Goal: Task Accomplishment & Management: Manage account settings

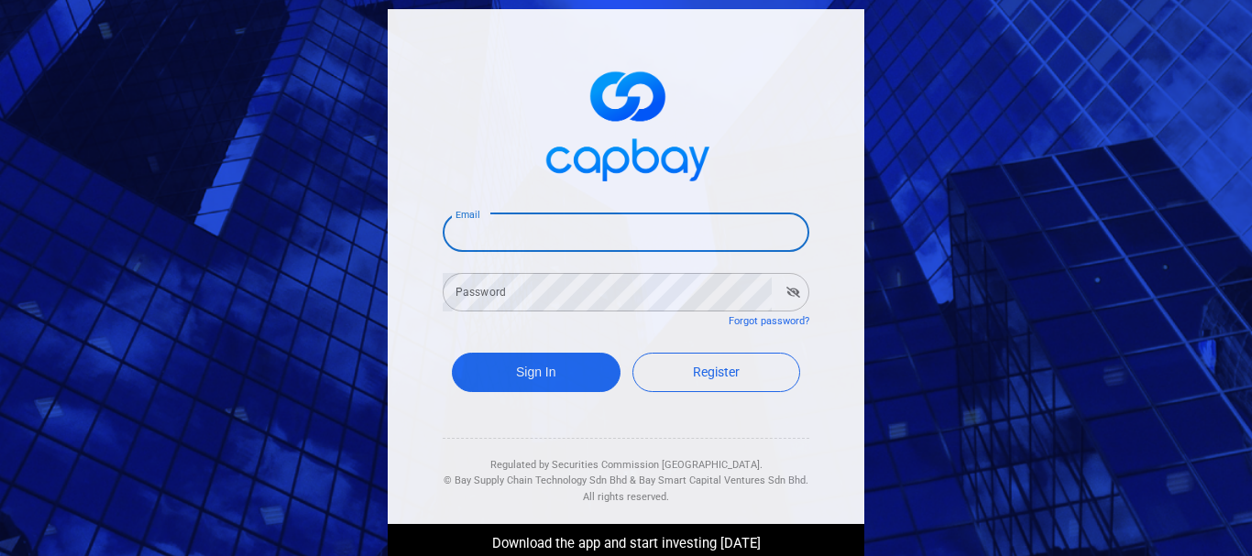
click at [529, 231] on input "Email" at bounding box center [626, 233] width 367 height 38
type input "[EMAIL_ADDRESS][DOMAIN_NAME]"
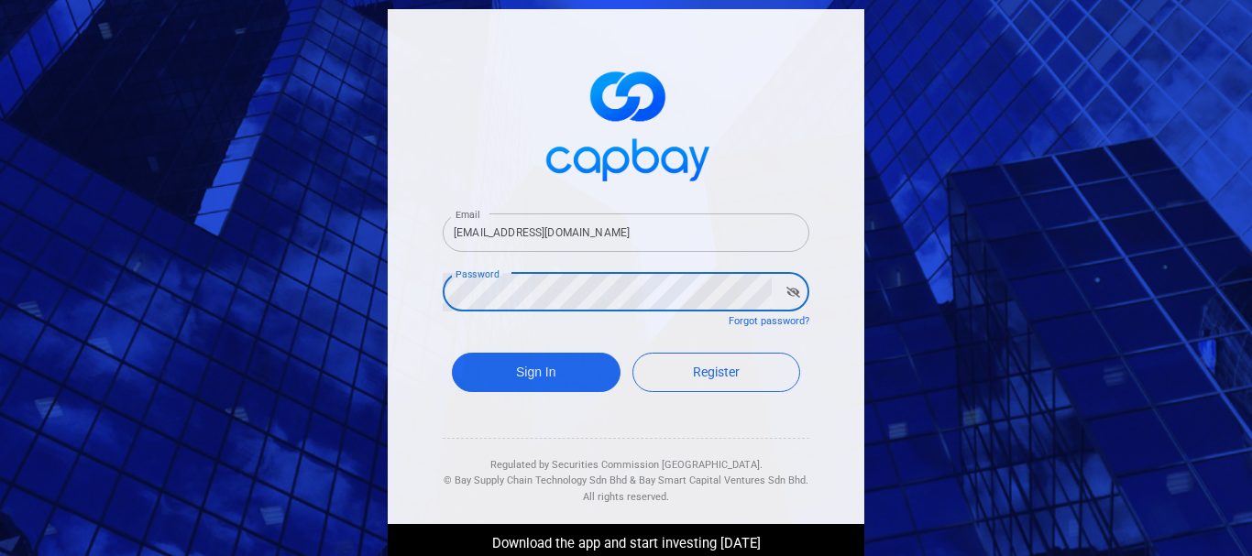
click at [452, 353] on button "Sign In" at bounding box center [536, 372] width 169 height 39
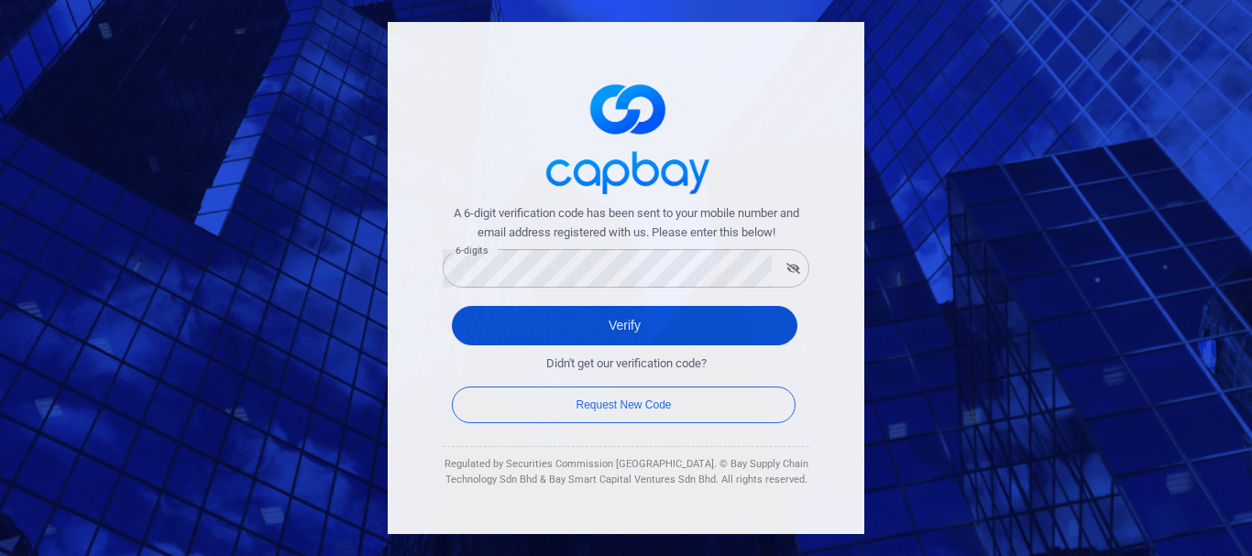
click at [604, 336] on button "Verify" at bounding box center [624, 325] width 345 height 39
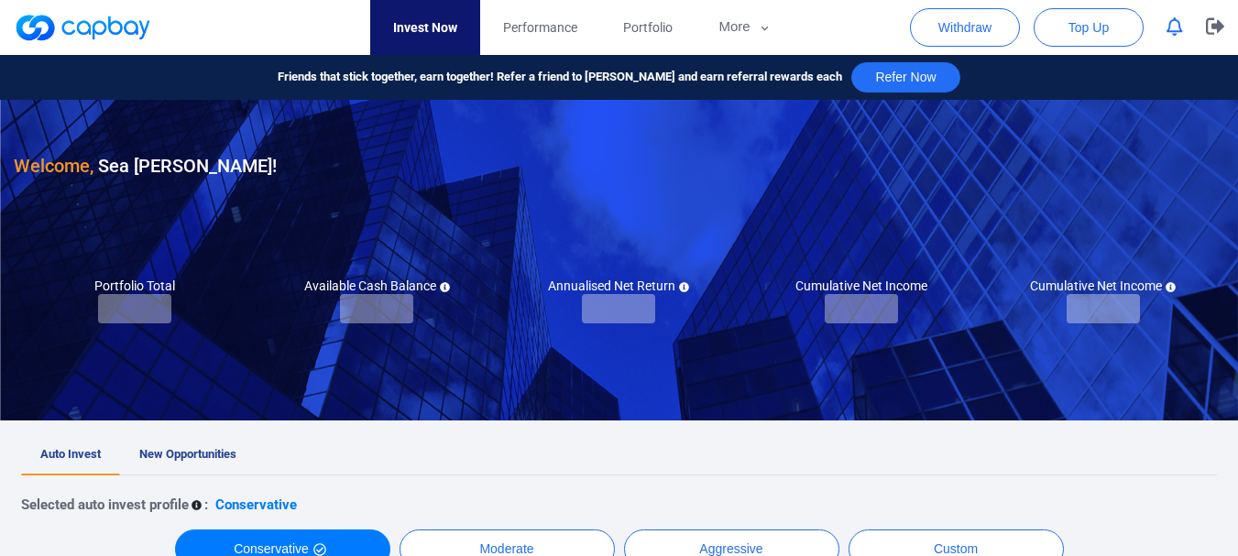
checkbox input "true"
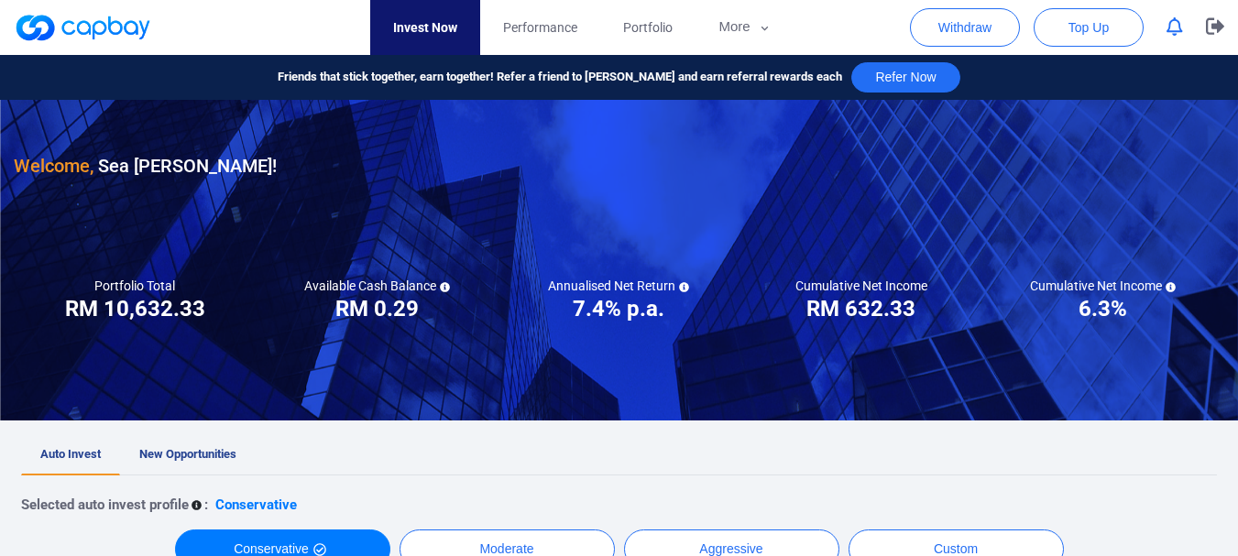
click at [1170, 31] on icon "button" at bounding box center [1175, 26] width 16 height 19
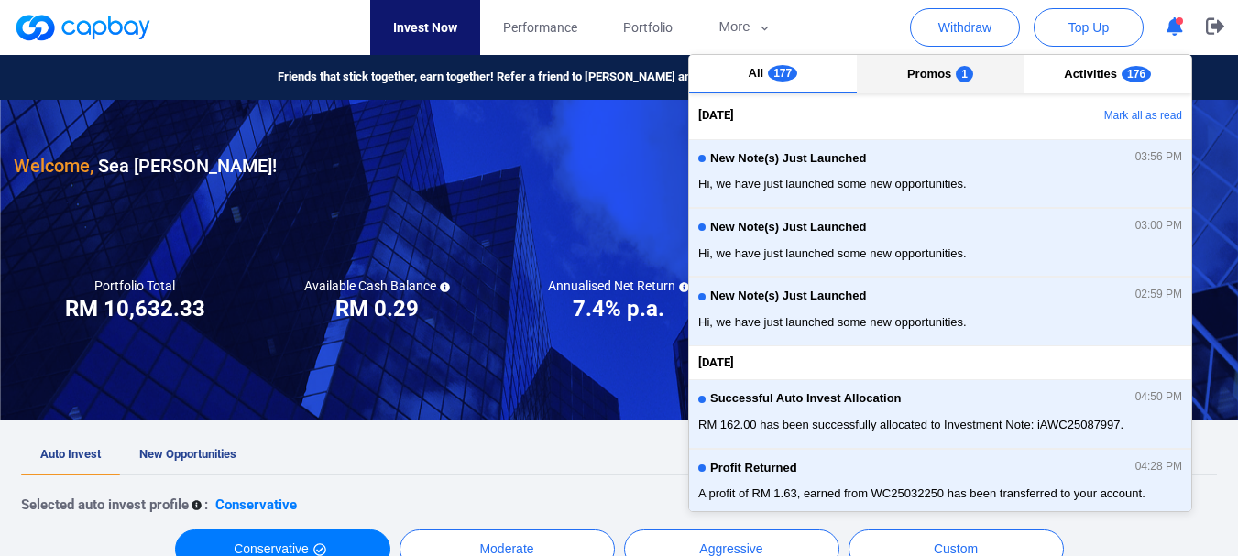
click at [917, 55] on button "Promos 1" at bounding box center [941, 74] width 168 height 38
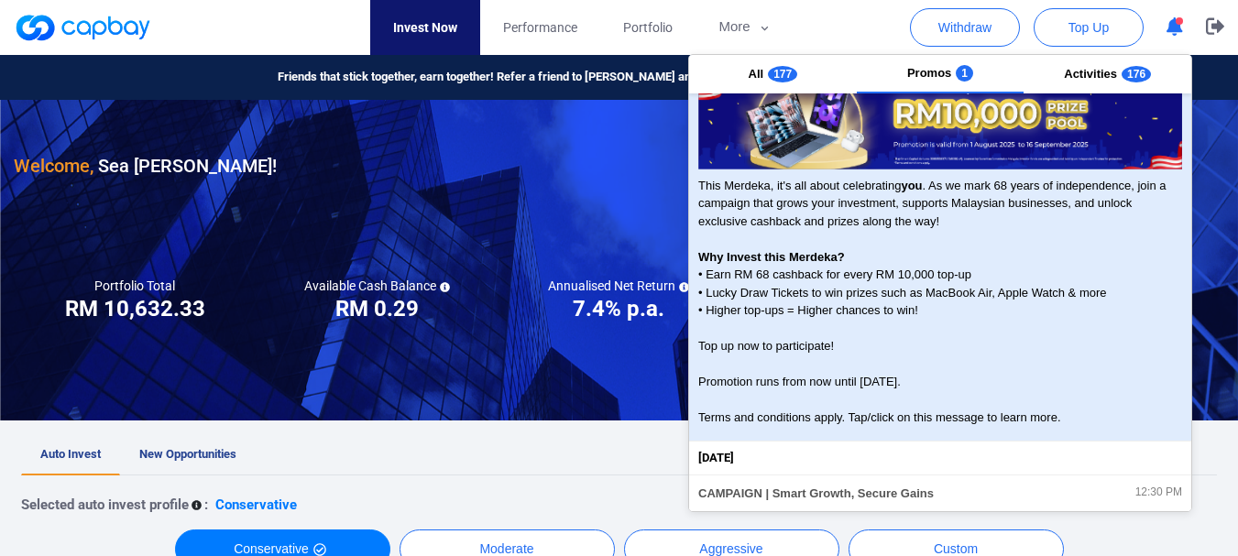
scroll to position [183, 0]
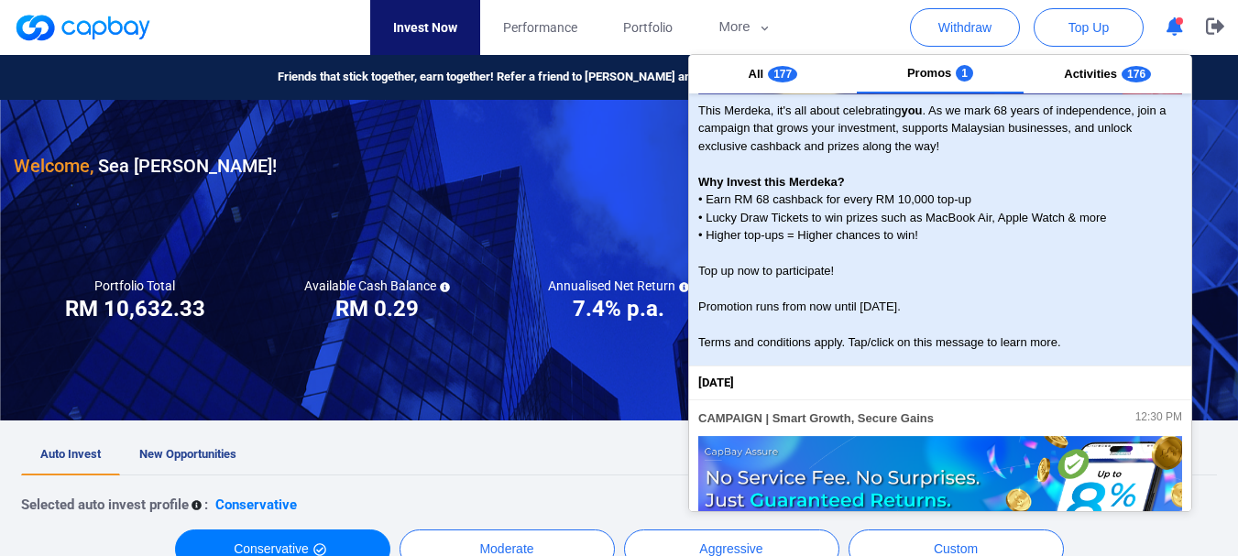
click at [847, 335] on span "This Merdeka, it's all about celebrating you . As we mark 68 years of independe…" at bounding box center [940, 227] width 484 height 250
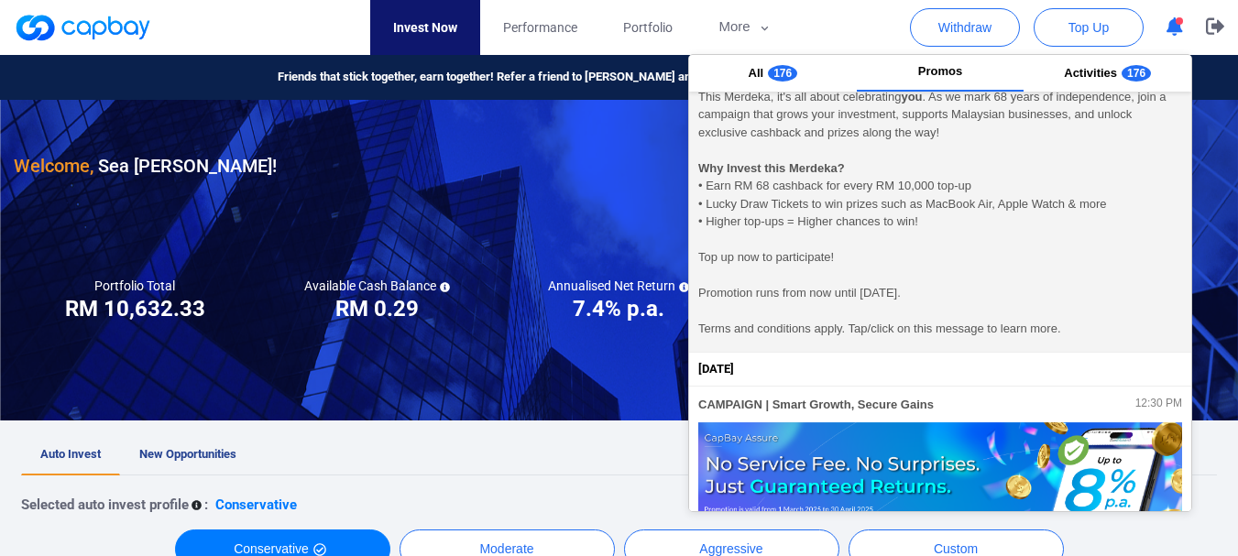
scroll to position [170, 0]
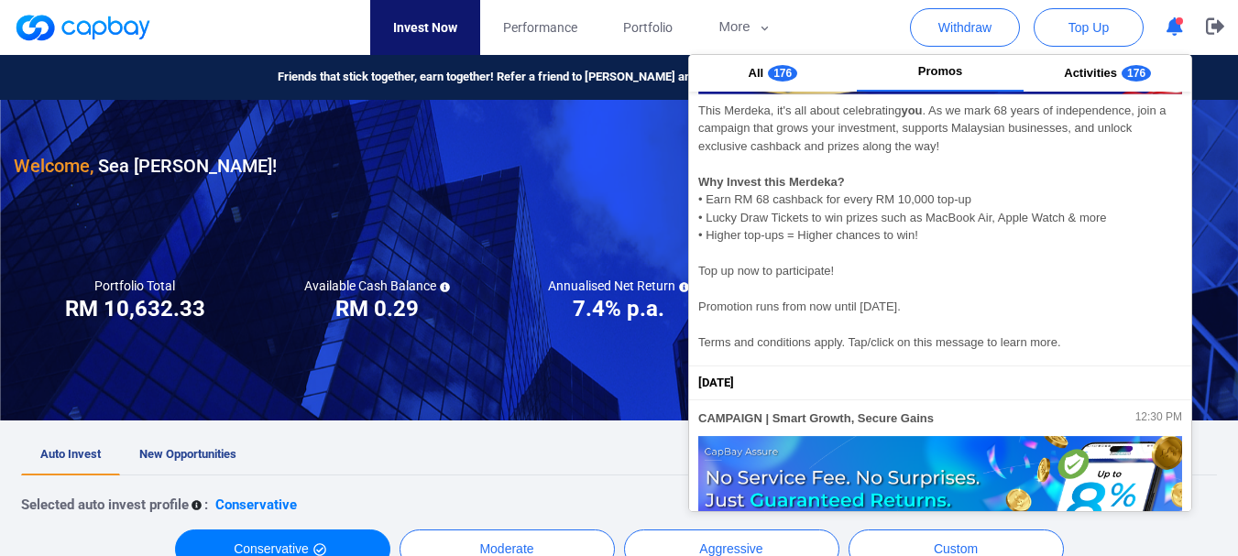
click at [564, 182] on div at bounding box center [619, 260] width 1238 height 321
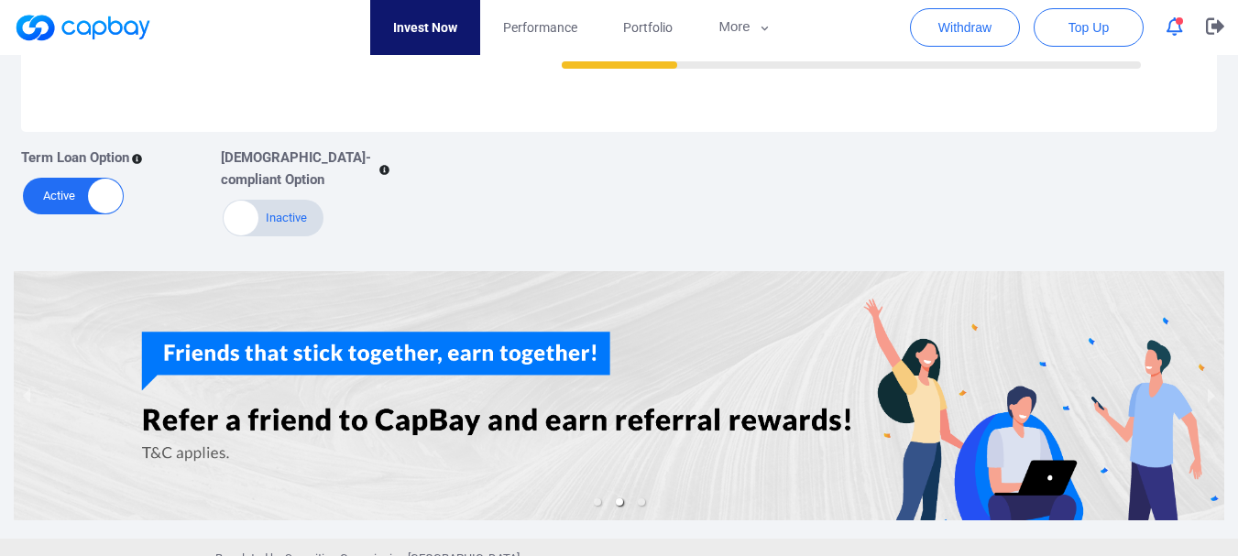
scroll to position [886, 0]
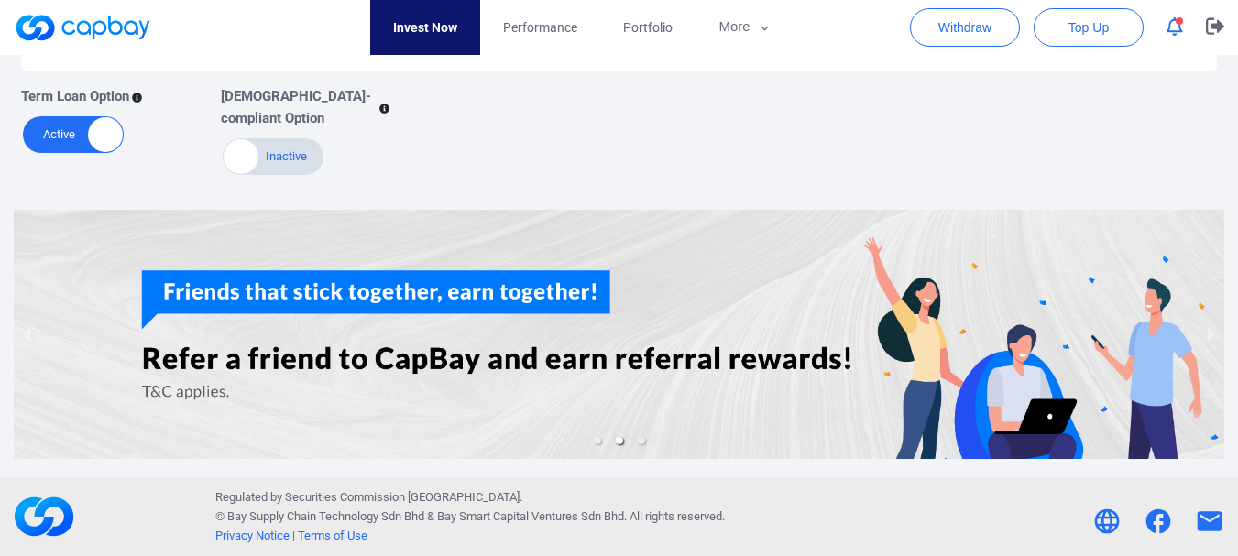
click at [529, 287] on div at bounding box center [619, 334] width 1211 height 249
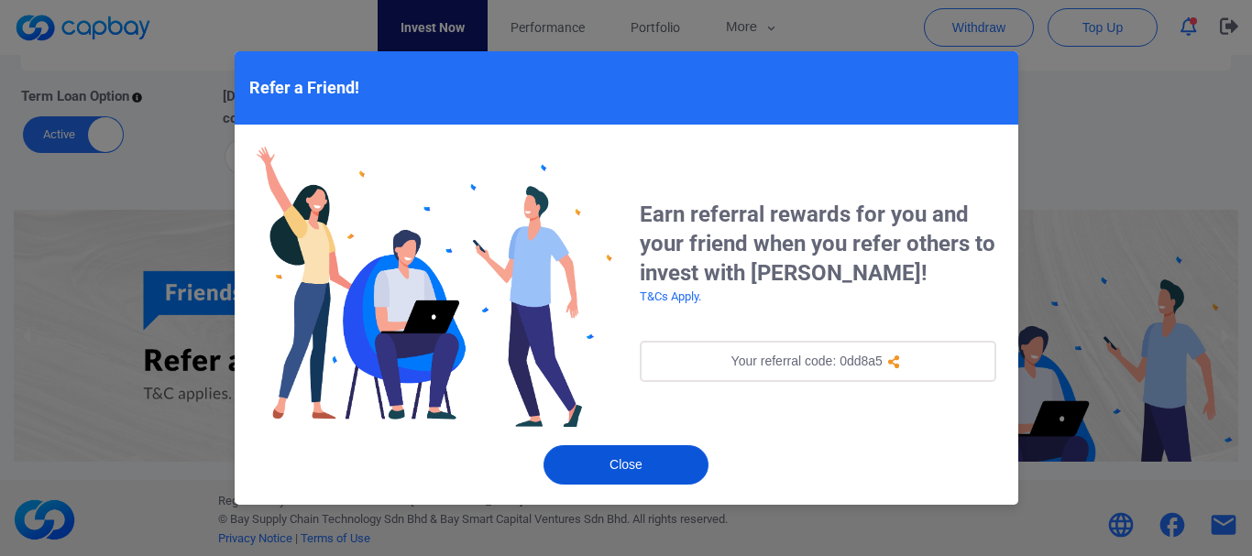
click at [631, 460] on button "Close" at bounding box center [625, 464] width 165 height 39
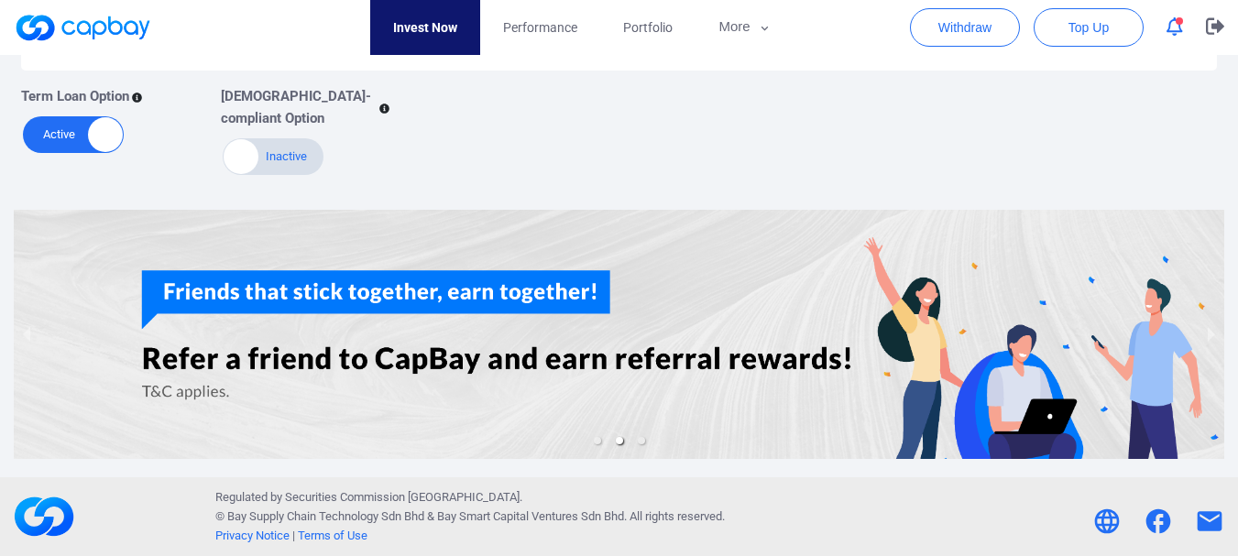
click at [612, 352] on div at bounding box center [619, 334] width 1211 height 249
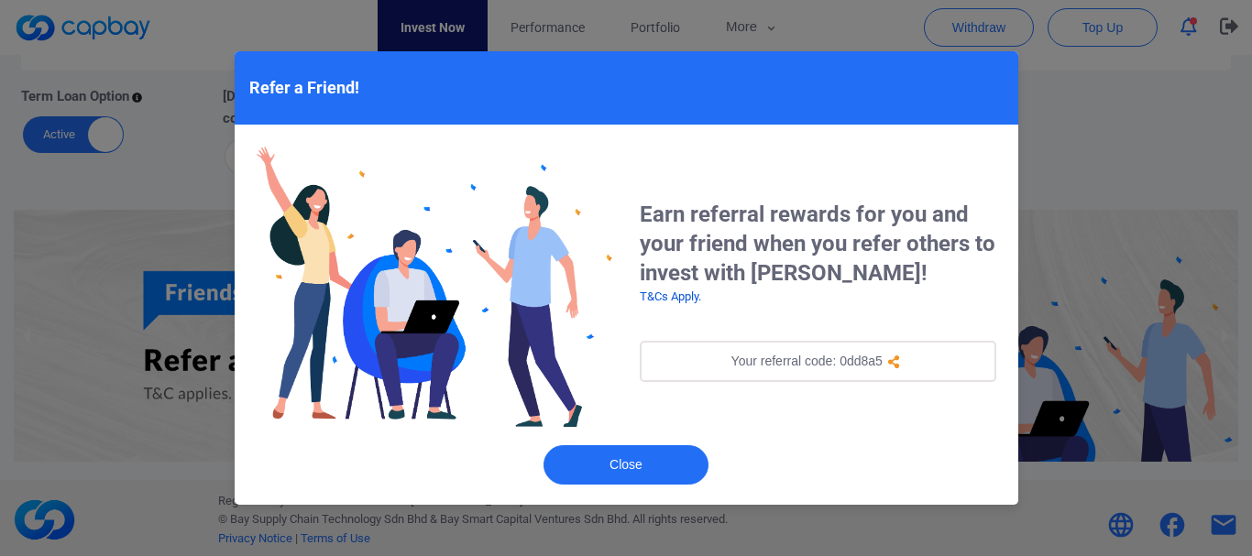
click at [664, 296] on link "T&Cs Apply." at bounding box center [670, 297] width 61 height 14
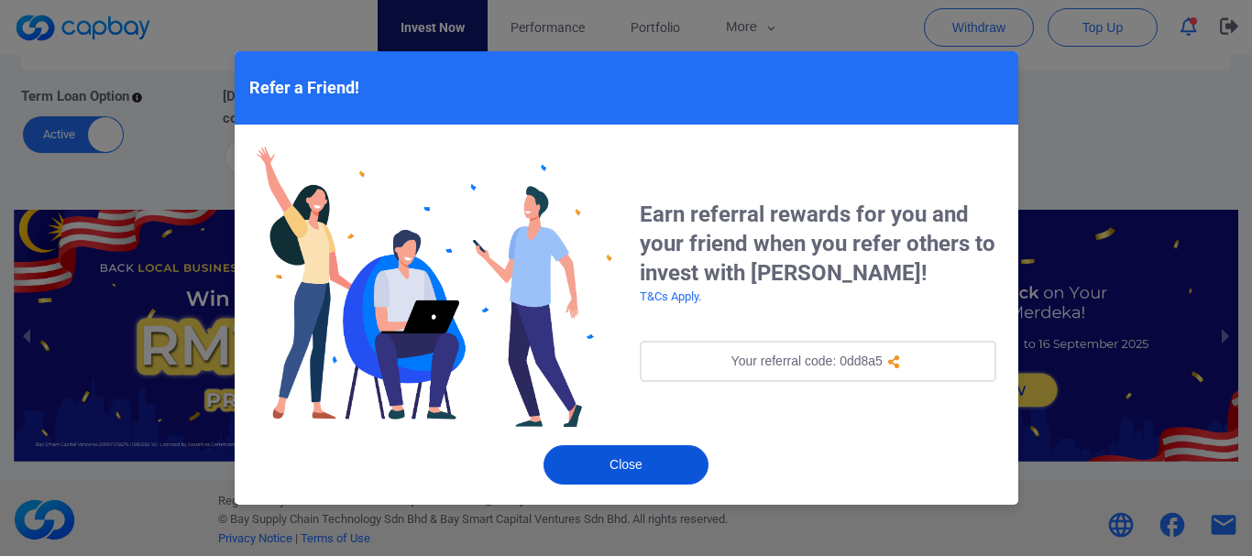
click at [653, 466] on button "Close" at bounding box center [625, 464] width 165 height 39
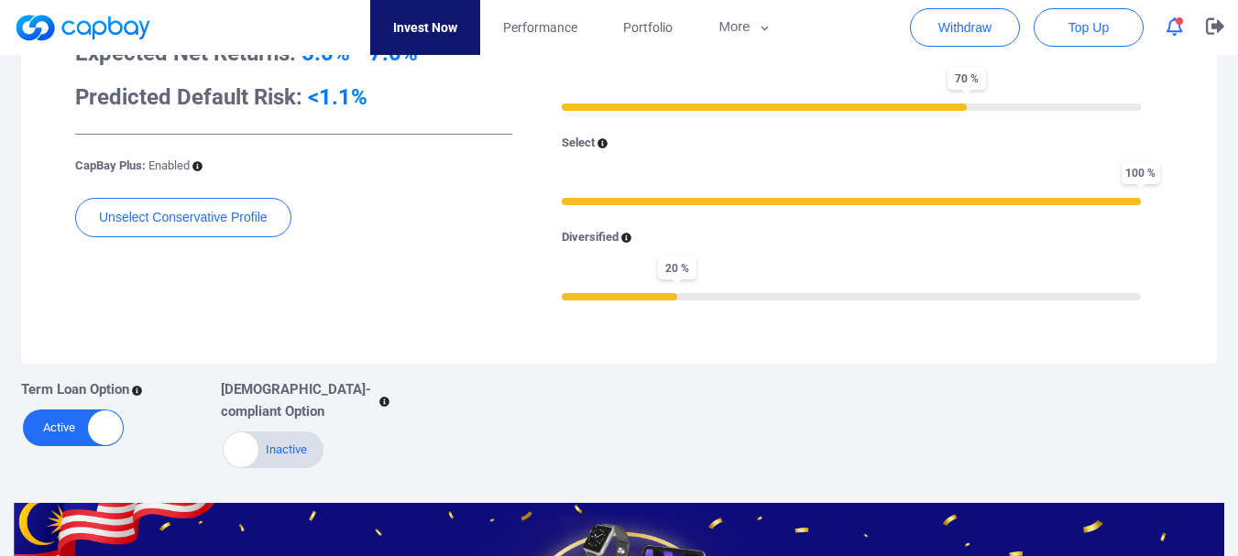
scroll to position [520, 0]
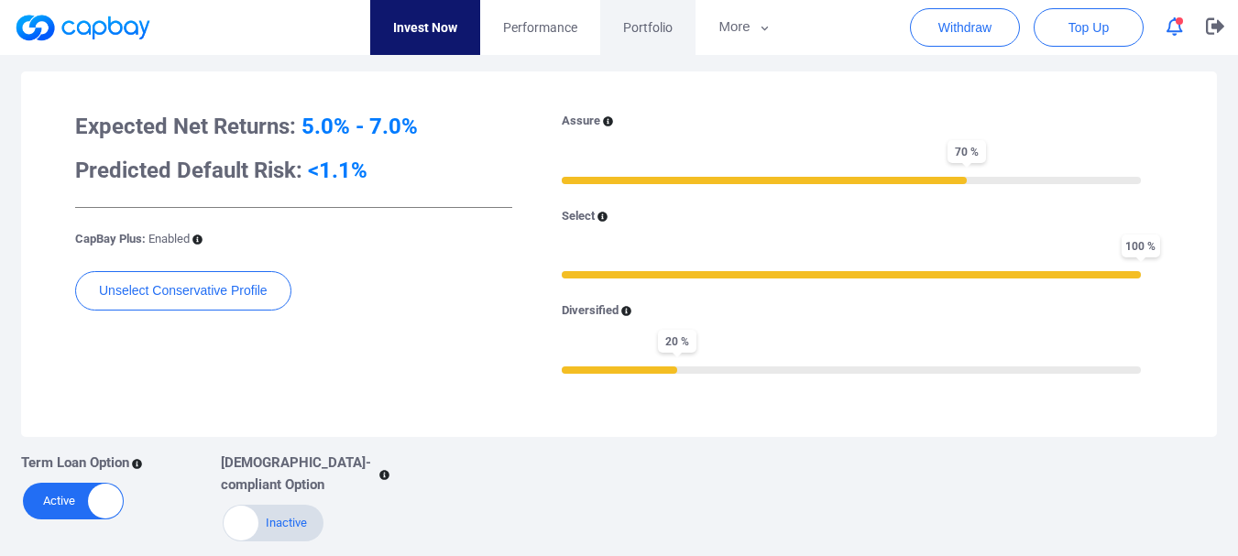
click at [647, 29] on span "Portfolio" at bounding box center [647, 27] width 49 height 20
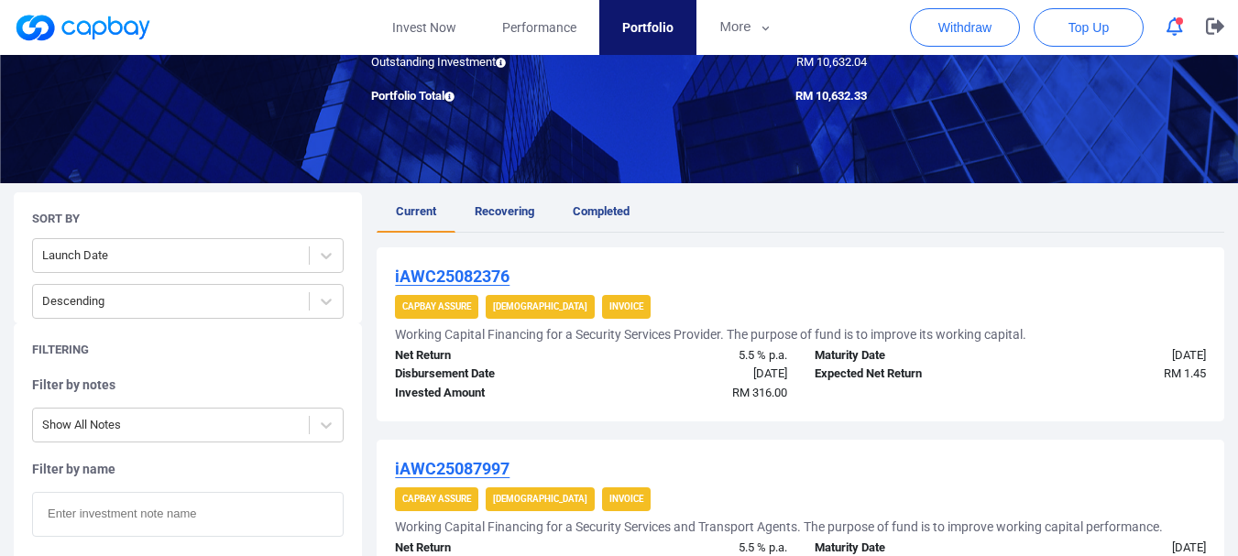
scroll to position [275, 0]
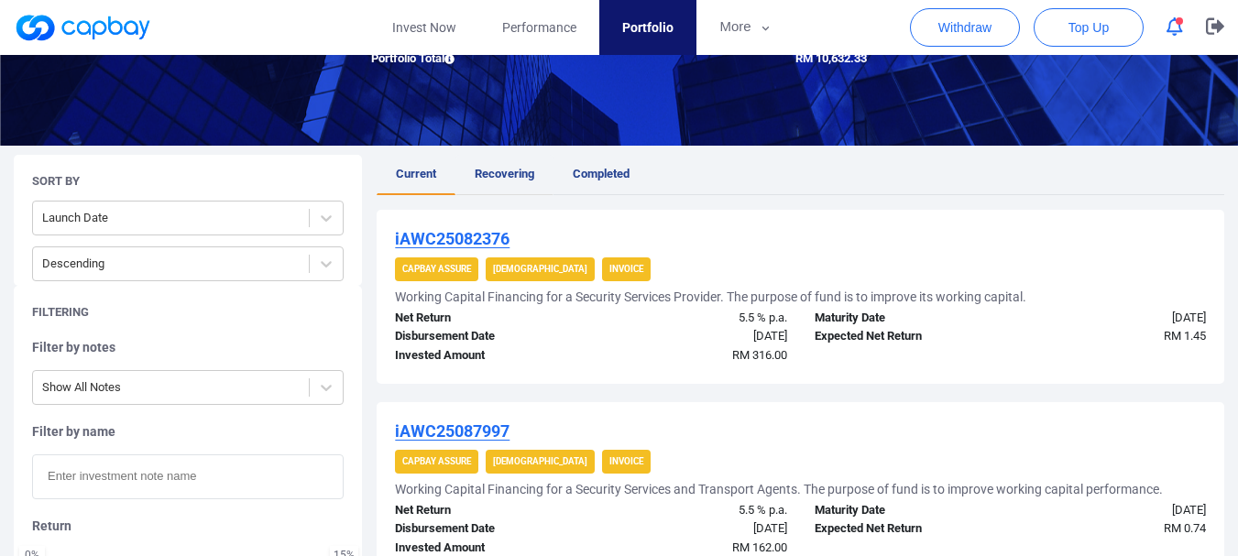
click at [515, 176] on span "Recovering" at bounding box center [505, 174] width 60 height 14
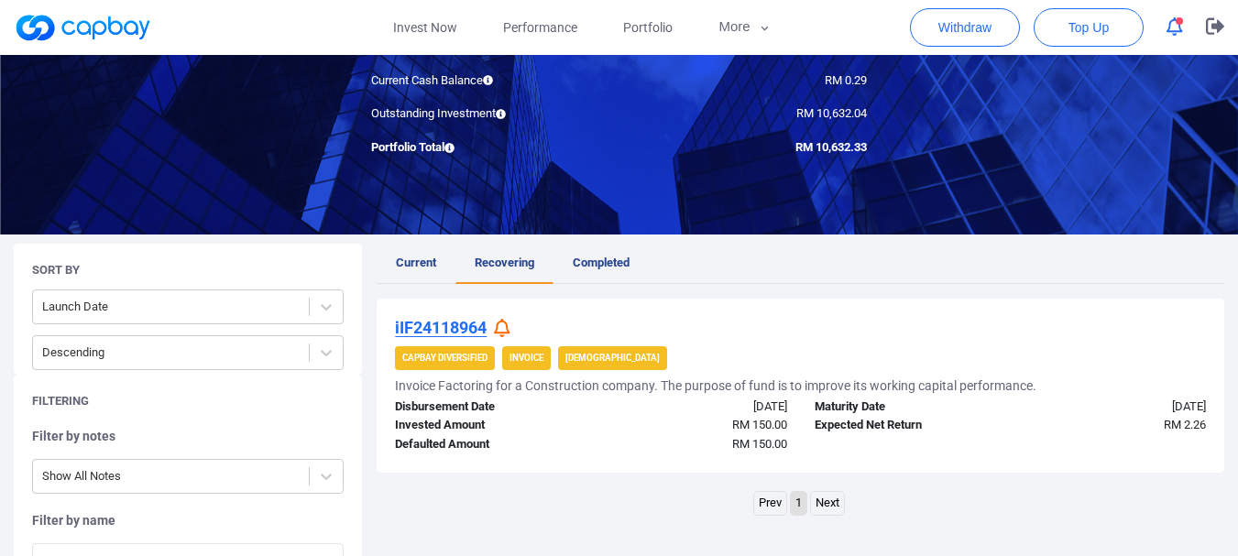
scroll to position [367, 0]
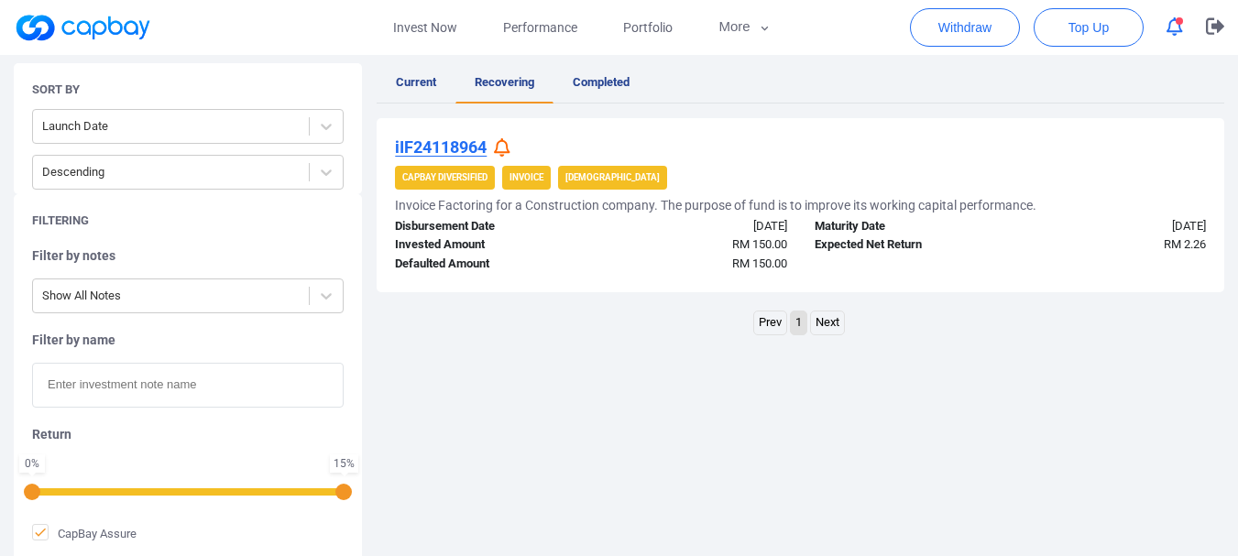
click at [514, 148] on div at bounding box center [505, 147] width 22 height 19
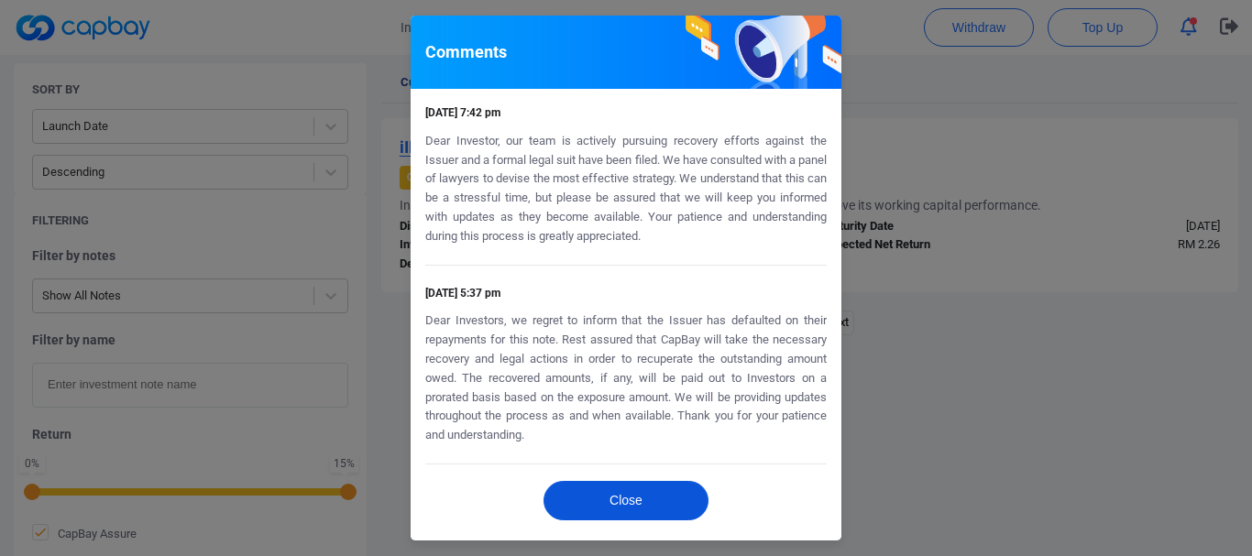
click at [607, 503] on button "Close" at bounding box center [625, 500] width 165 height 39
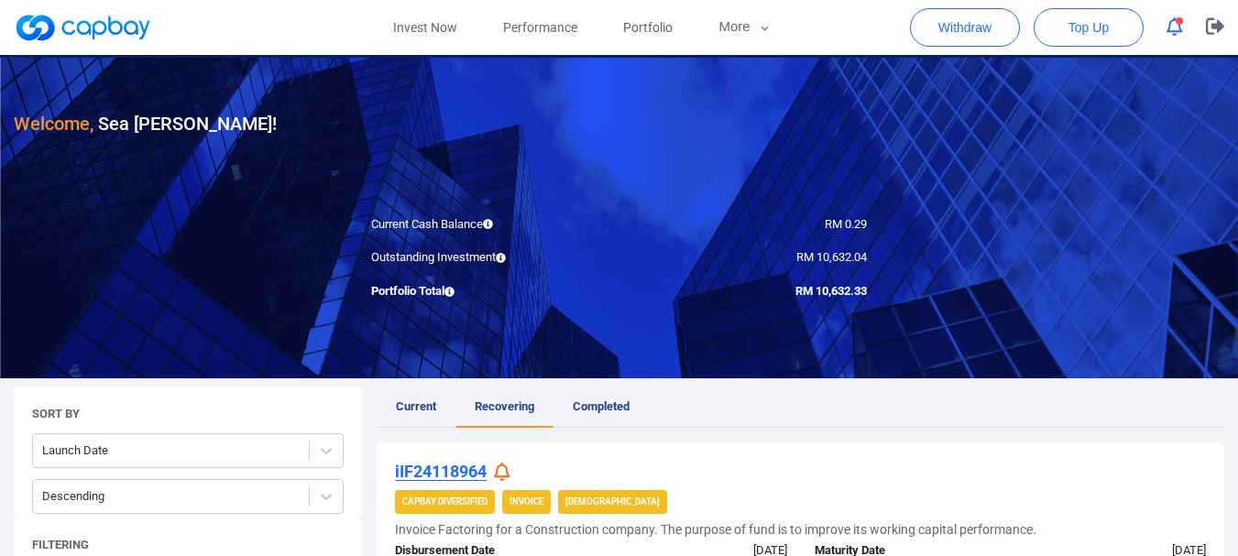
scroll to position [0, 0]
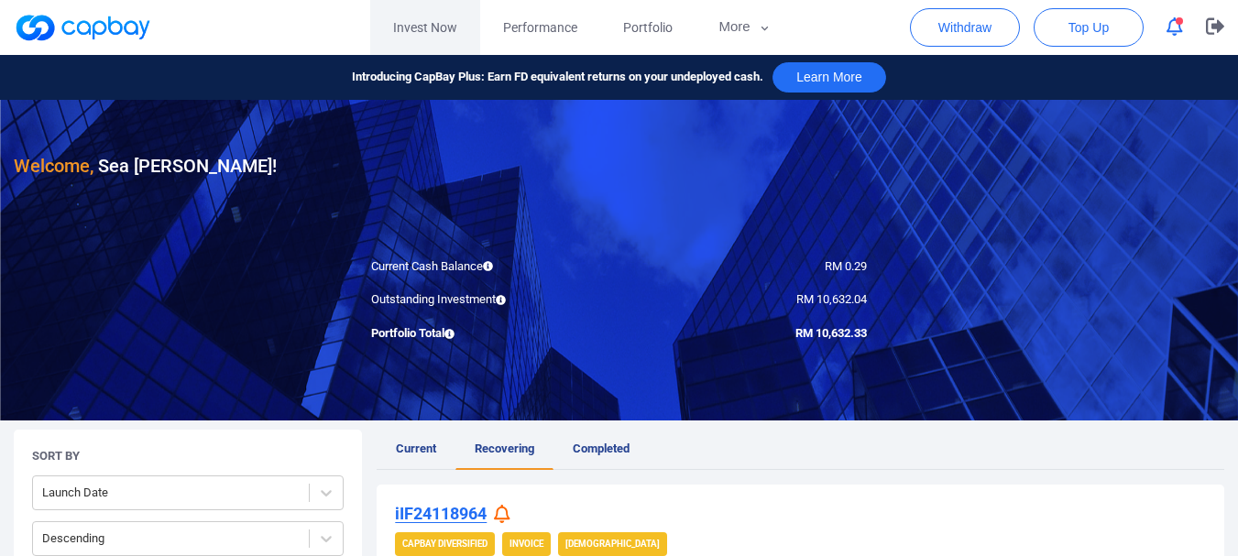
click at [445, 16] on link "Invest Now" at bounding box center [425, 27] width 110 height 55
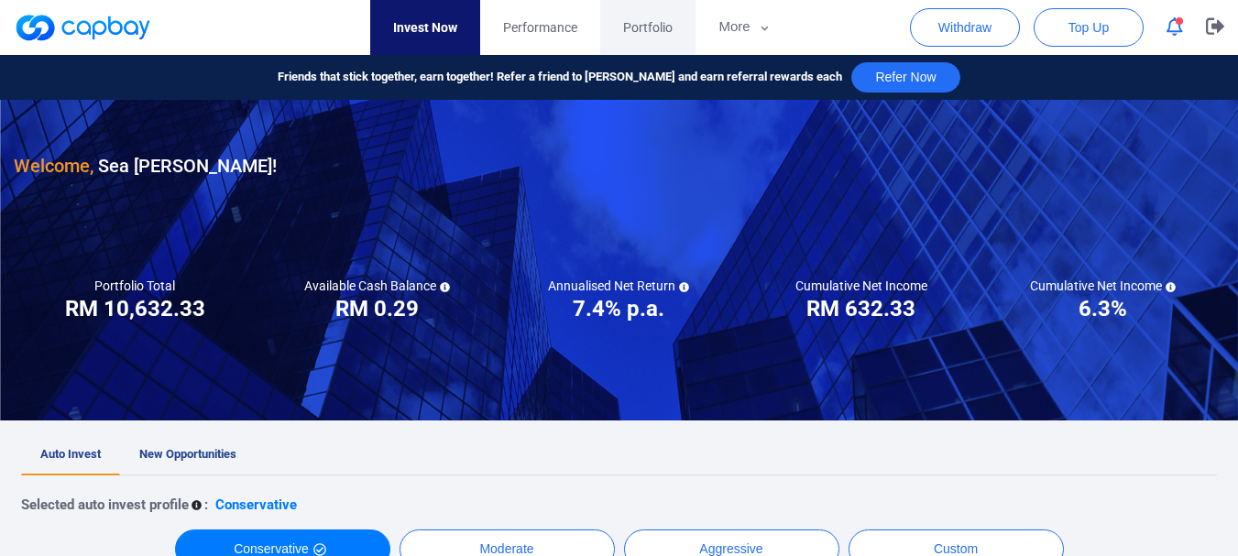
click at [660, 21] on span "Portfolio" at bounding box center [647, 27] width 49 height 20
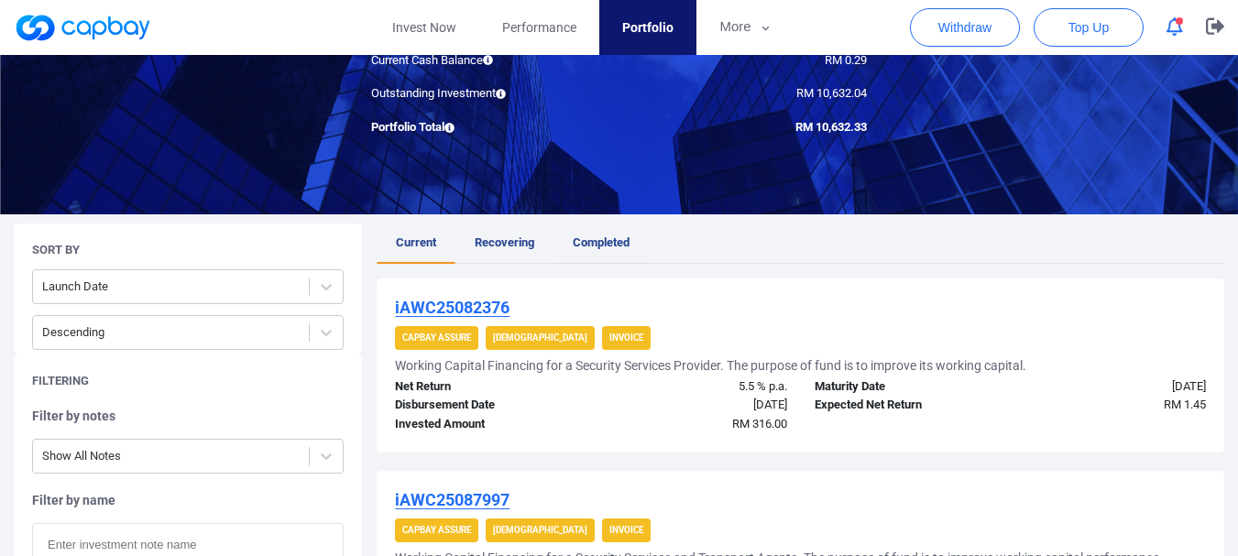
scroll to position [275, 0]
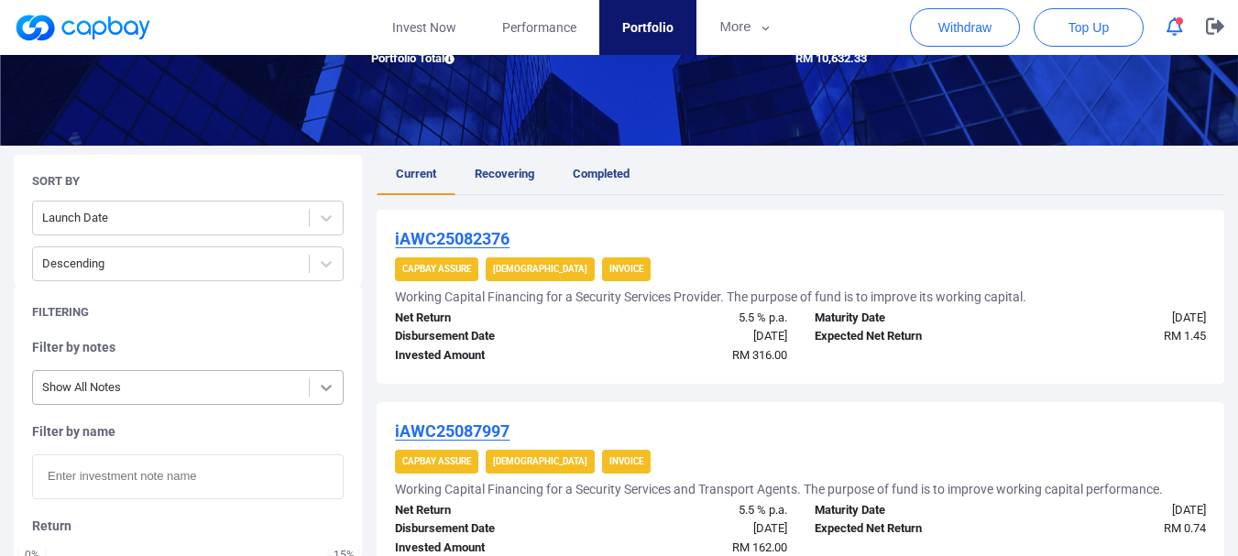
click at [322, 380] on icon at bounding box center [326, 387] width 18 height 18
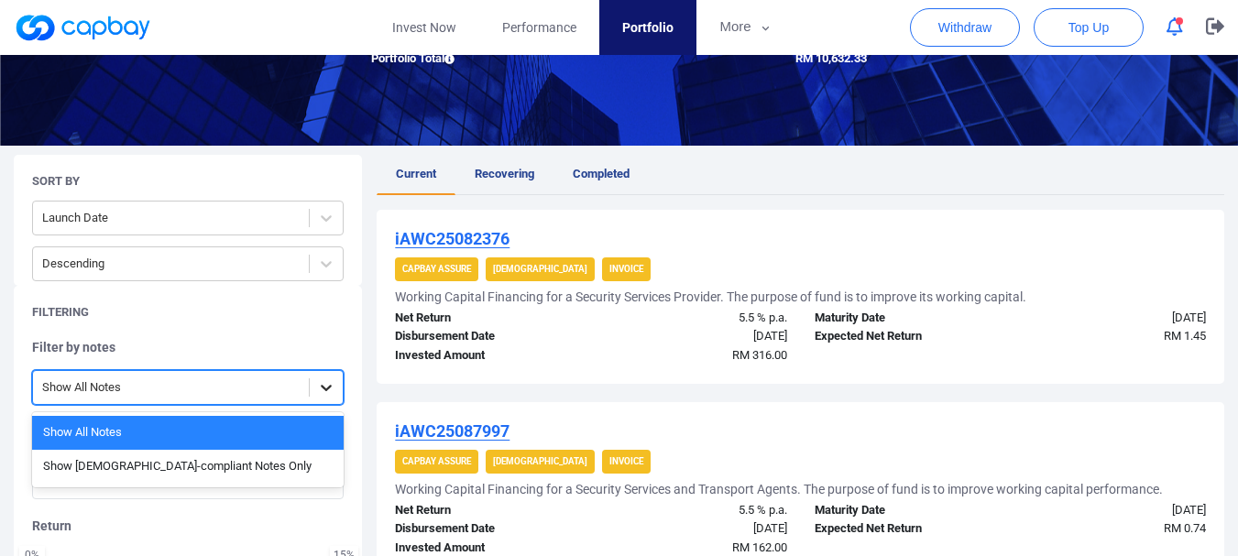
click at [323, 384] on icon at bounding box center [326, 387] width 18 height 18
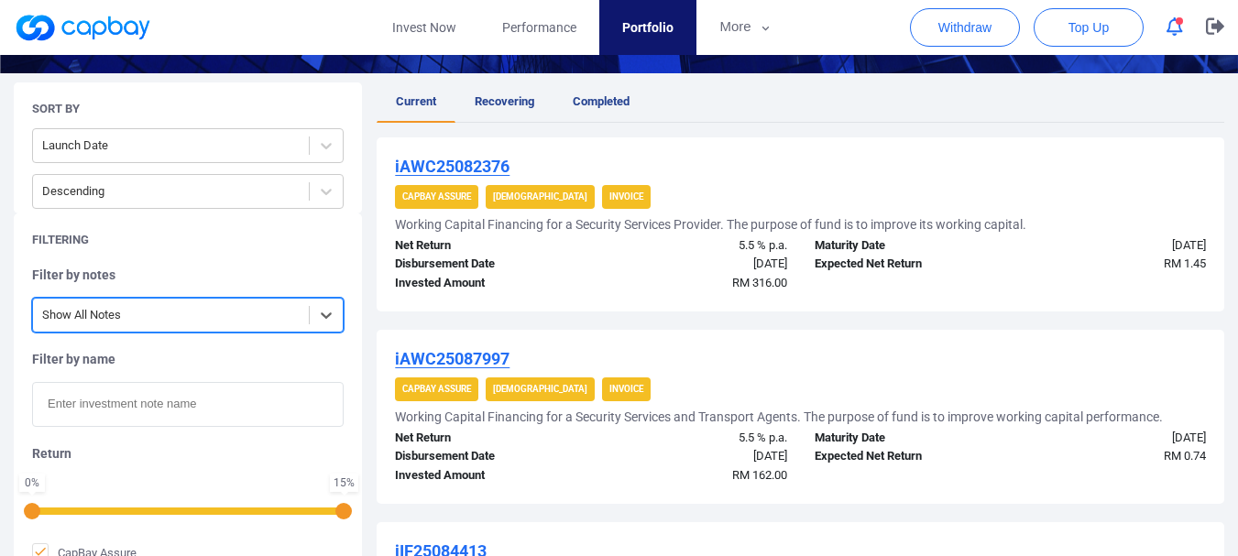
scroll to position [550, 0]
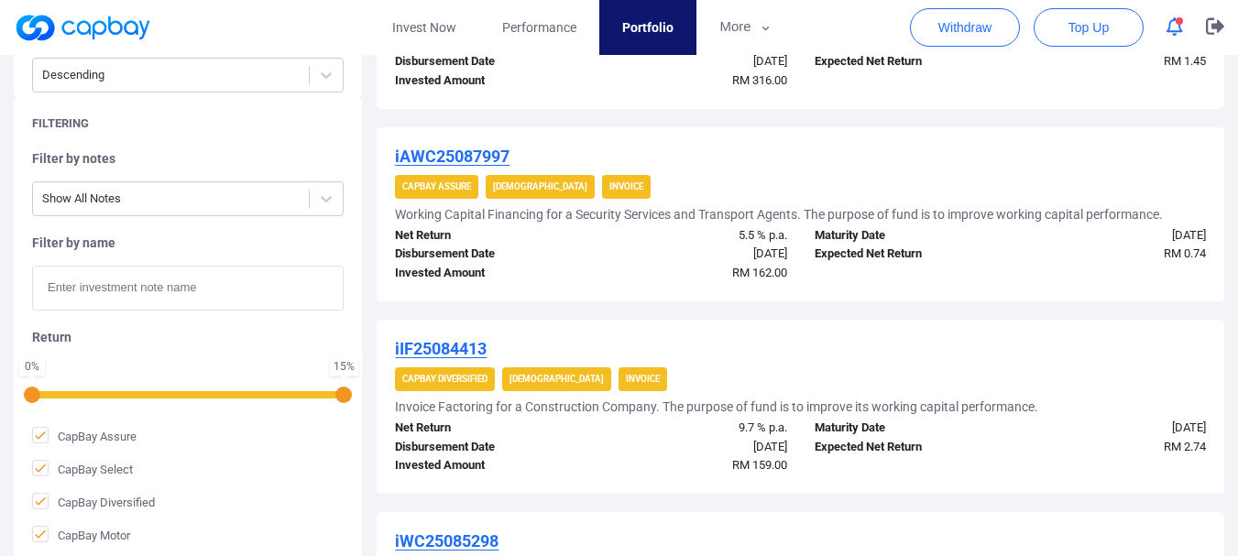
click at [298, 291] on input "text" at bounding box center [188, 288] width 312 height 45
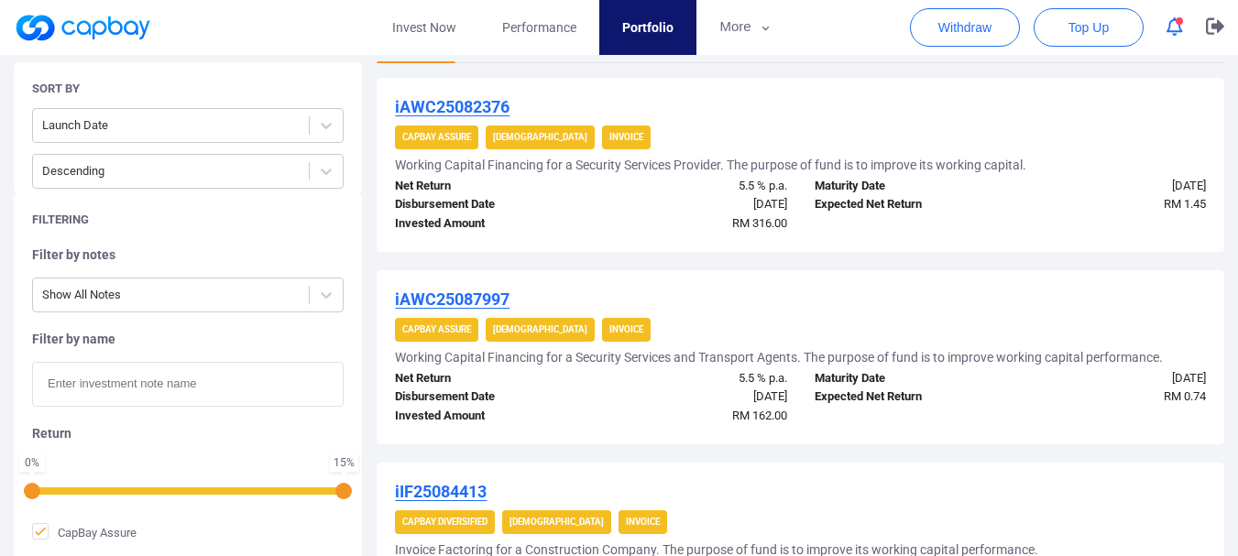
scroll to position [275, 0]
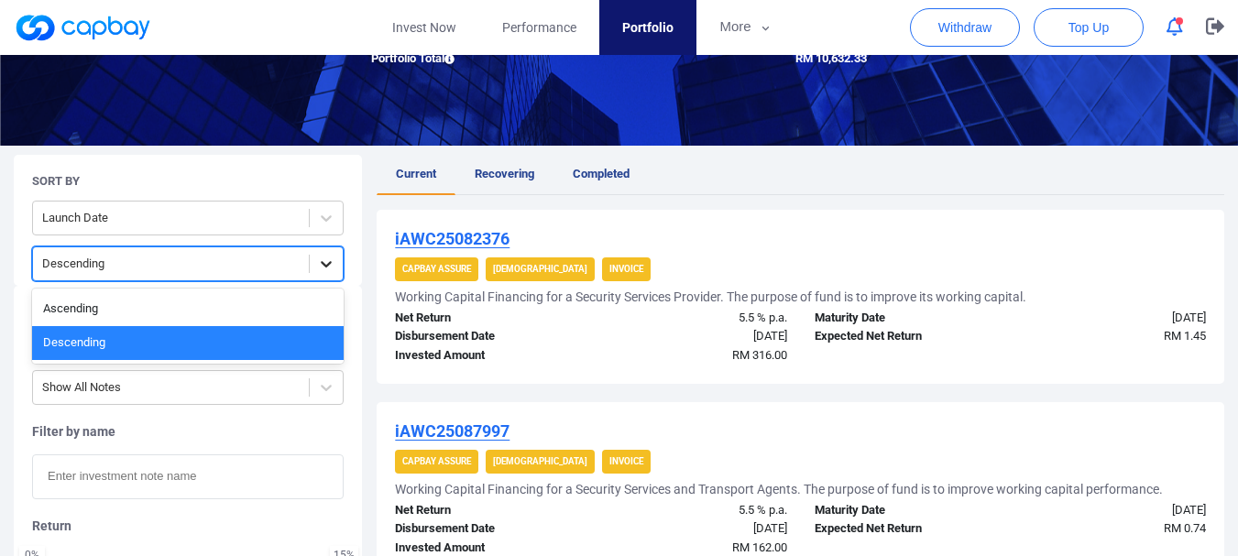
click at [318, 257] on icon at bounding box center [326, 264] width 18 height 18
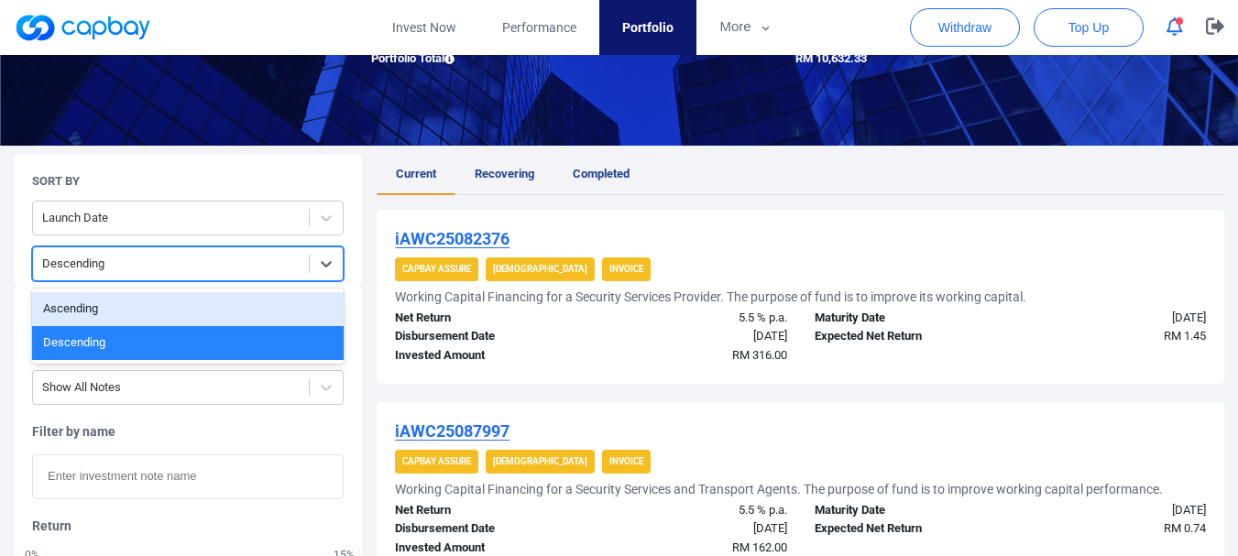
click at [298, 318] on div "Ascending" at bounding box center [188, 309] width 312 height 34
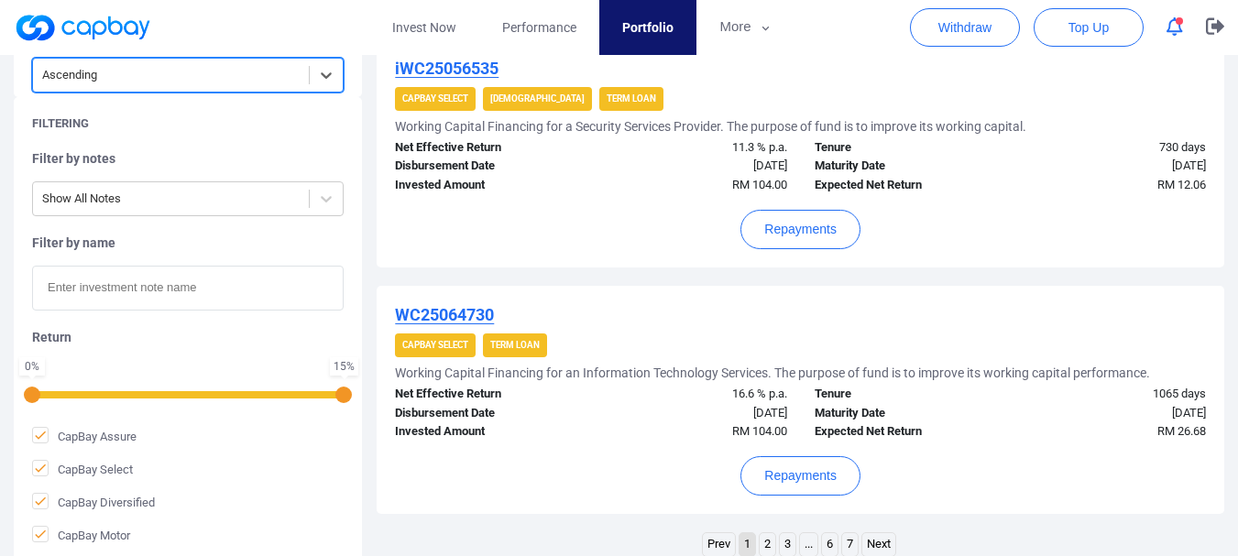
scroll to position [2401, 0]
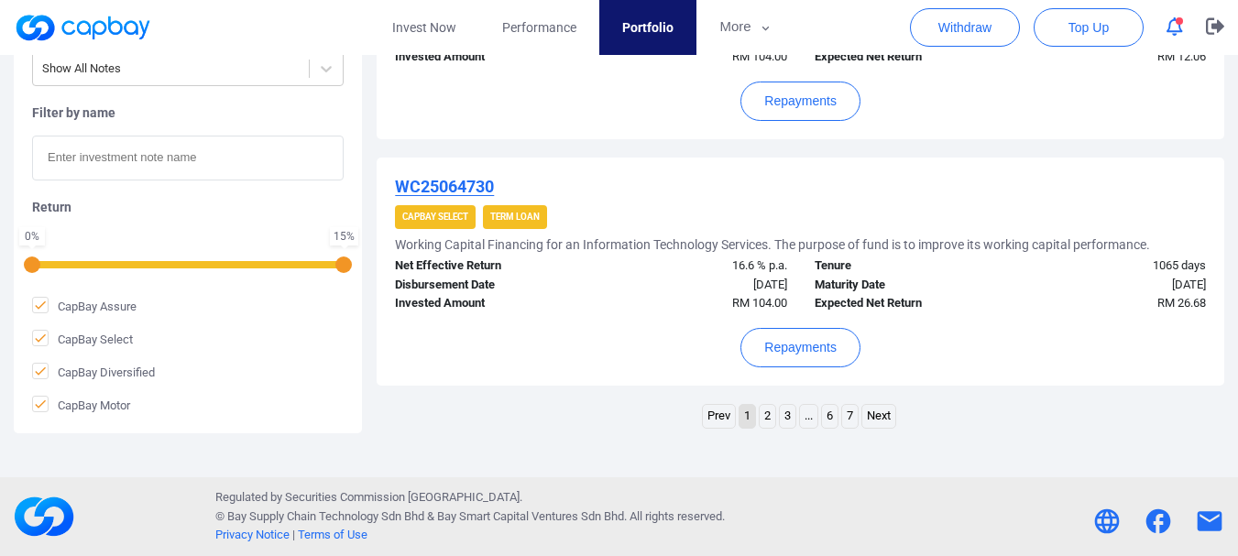
click at [872, 411] on link "Next" at bounding box center [878, 416] width 33 height 23
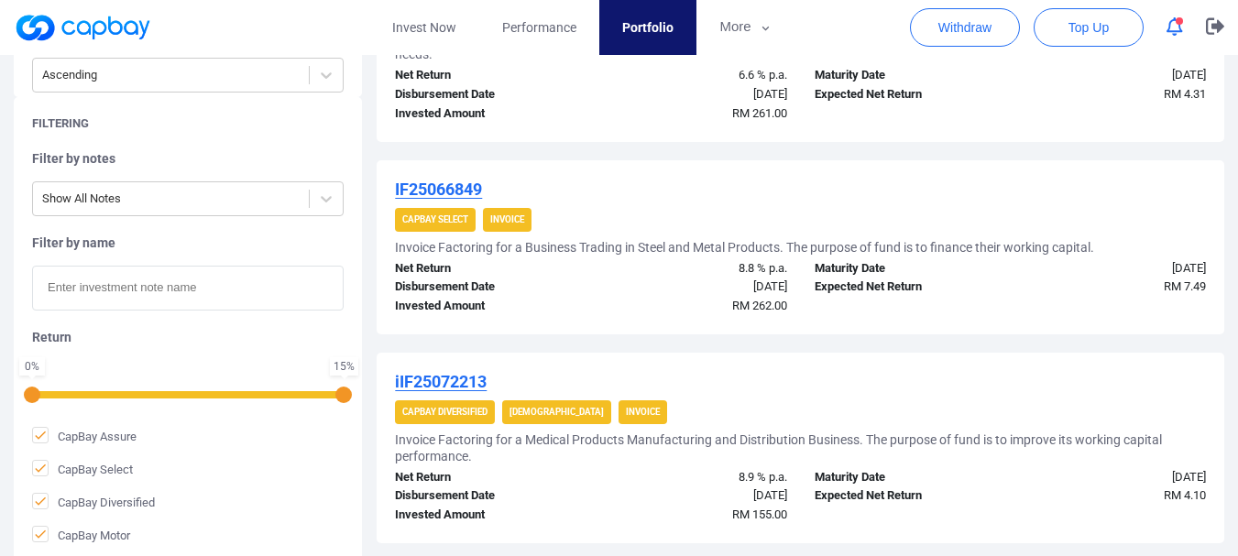
scroll to position [2110, 0]
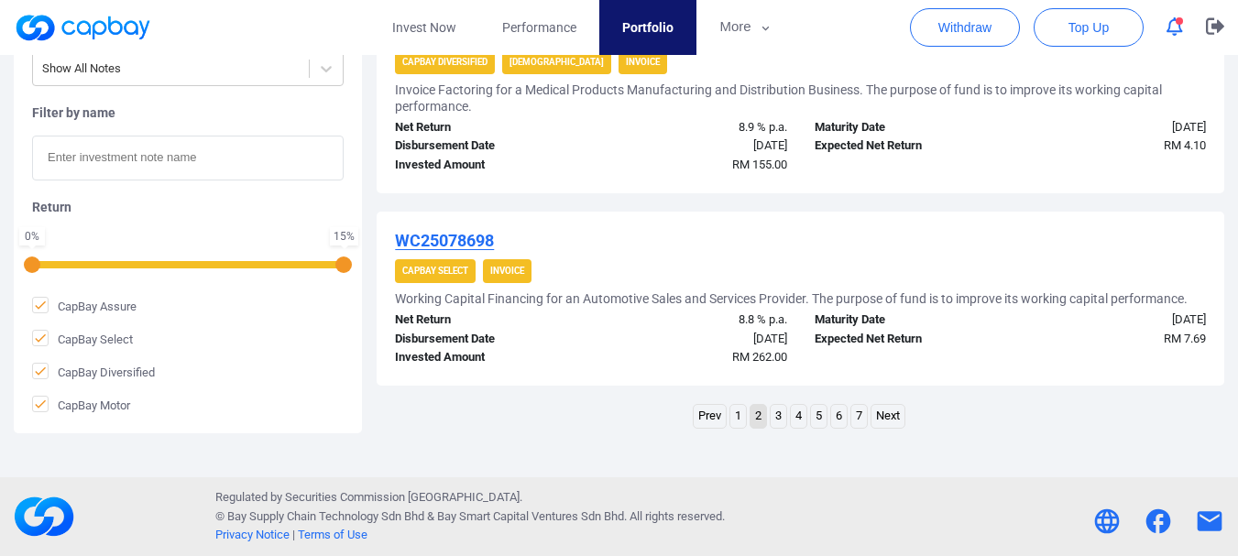
click at [858, 418] on link "7" at bounding box center [859, 416] width 16 height 23
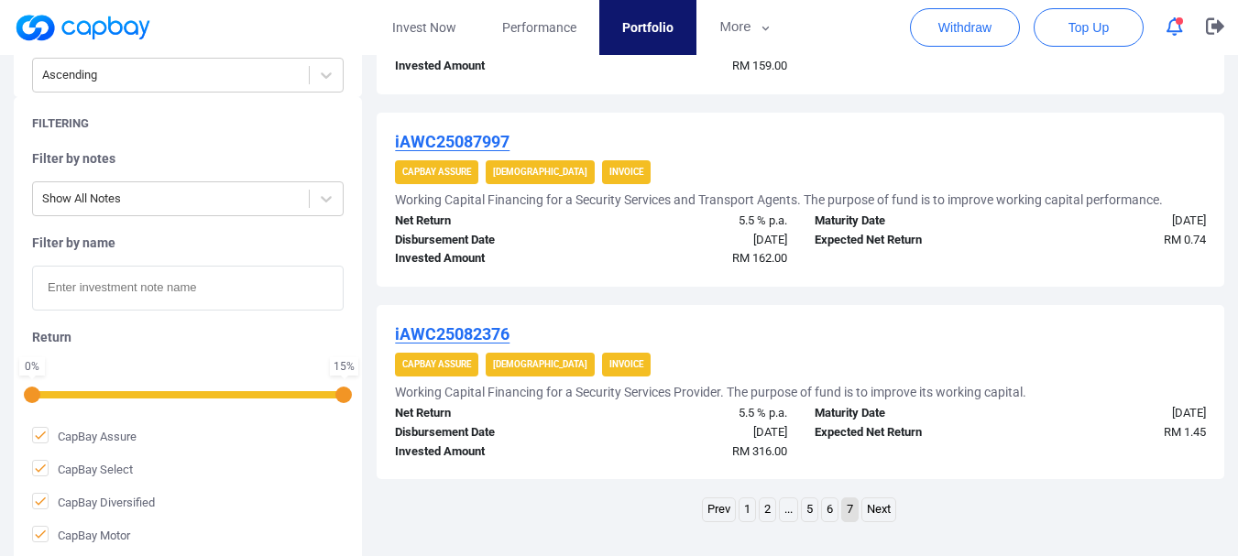
scroll to position [850, 0]
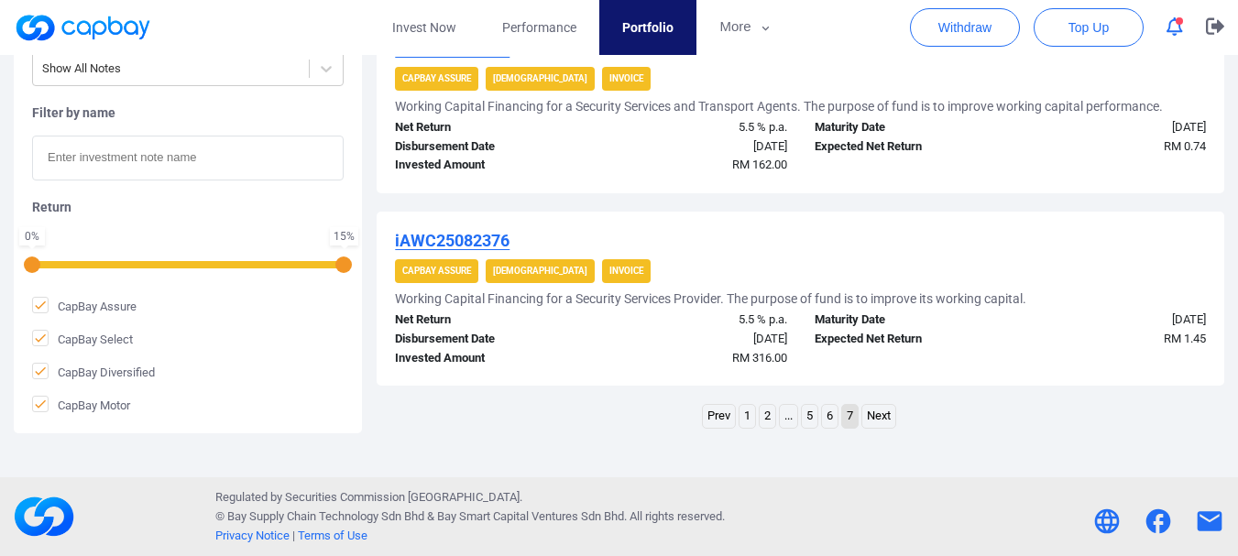
click at [747, 420] on link "1" at bounding box center [748, 416] width 16 height 23
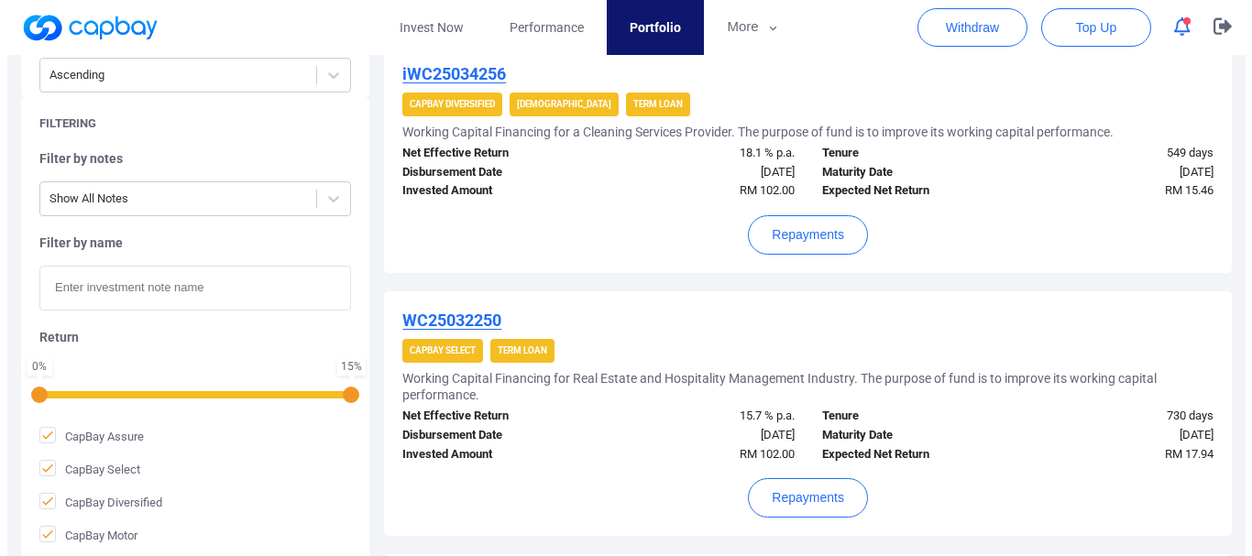
scroll to position [960, 0]
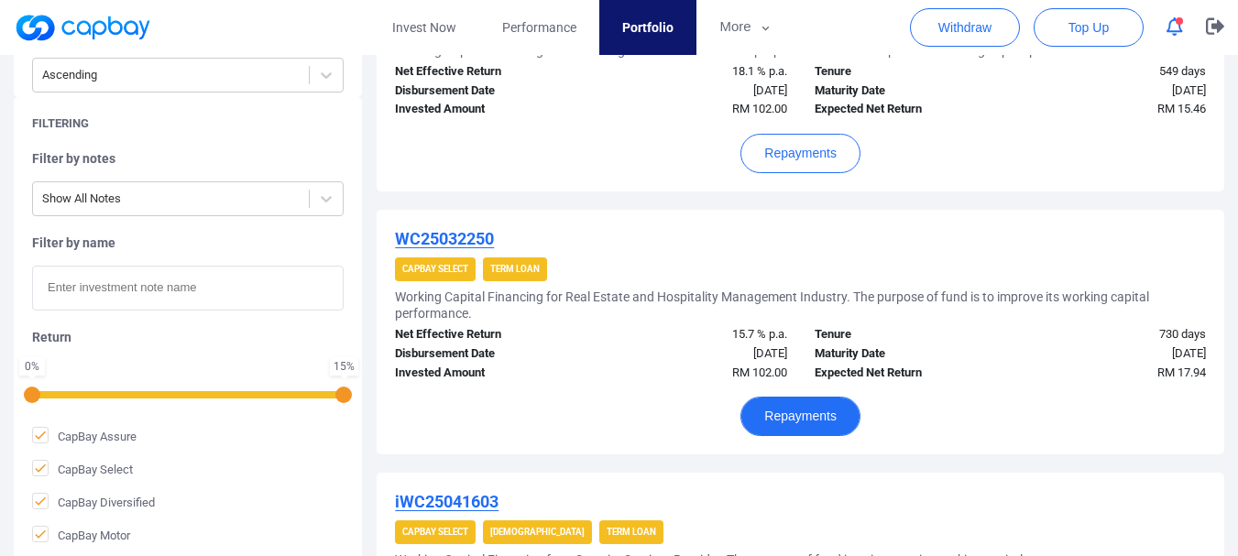
click at [806, 431] on button "Repayments" at bounding box center [800, 416] width 120 height 39
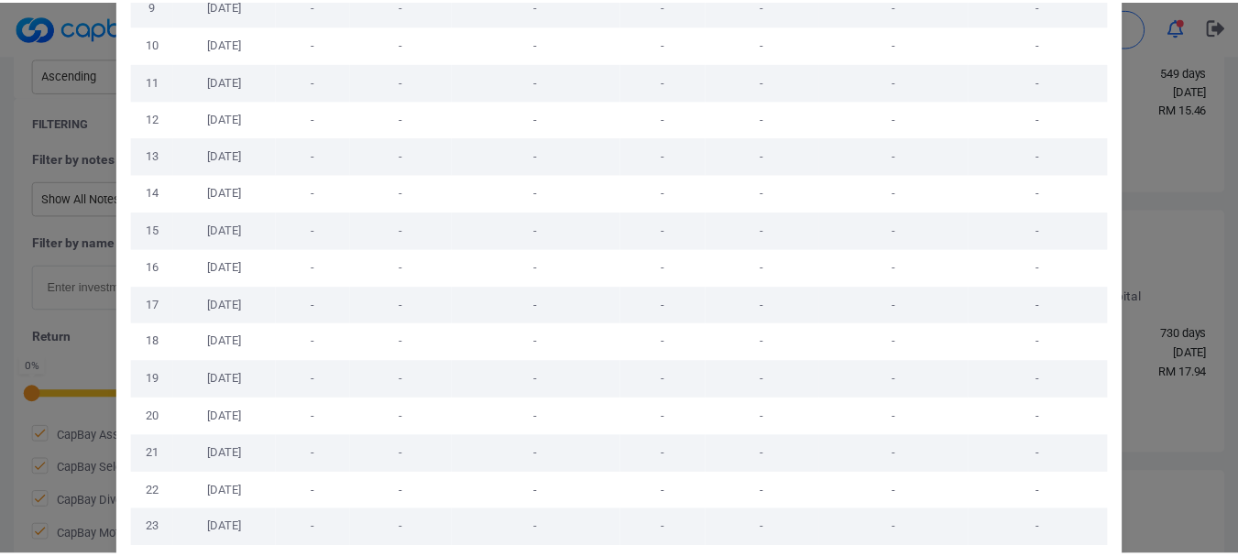
scroll to position [566, 0]
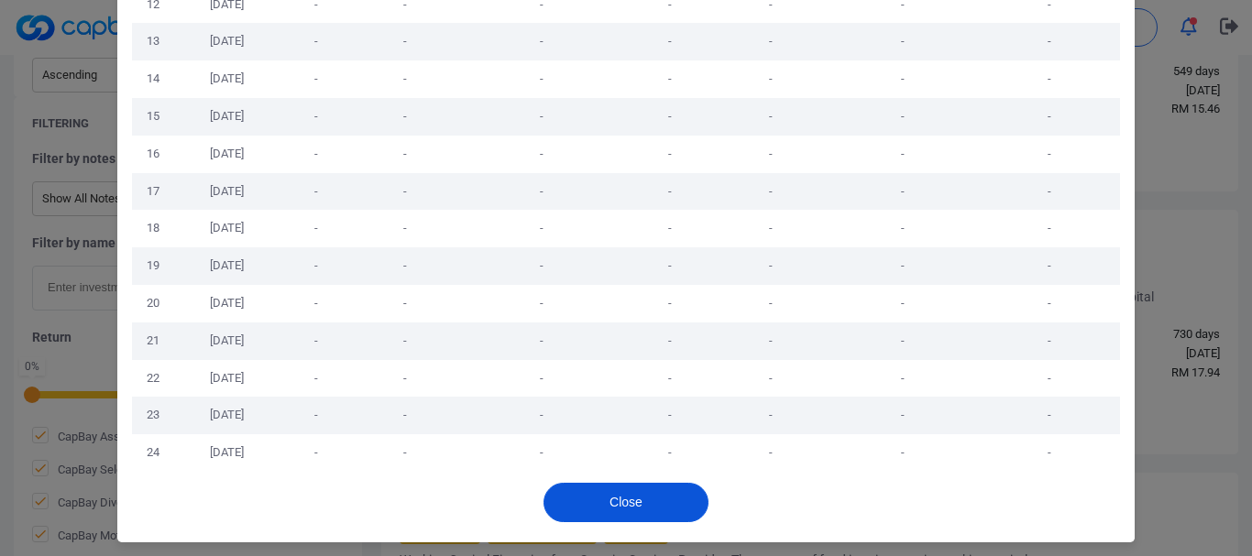
click at [621, 487] on button "Close" at bounding box center [625, 502] width 165 height 39
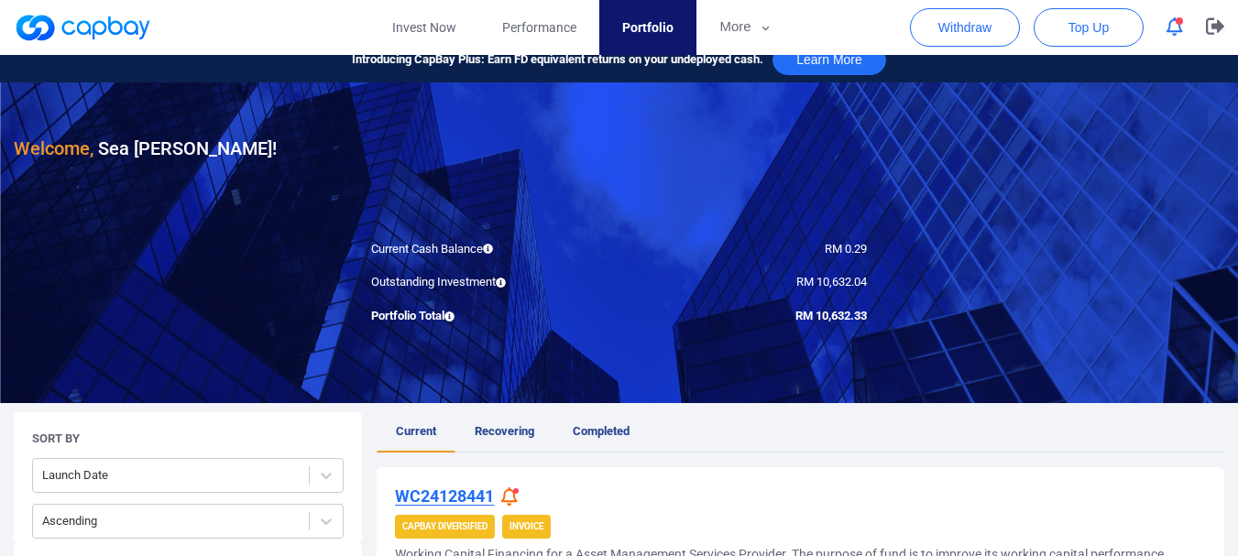
scroll to position [0, 0]
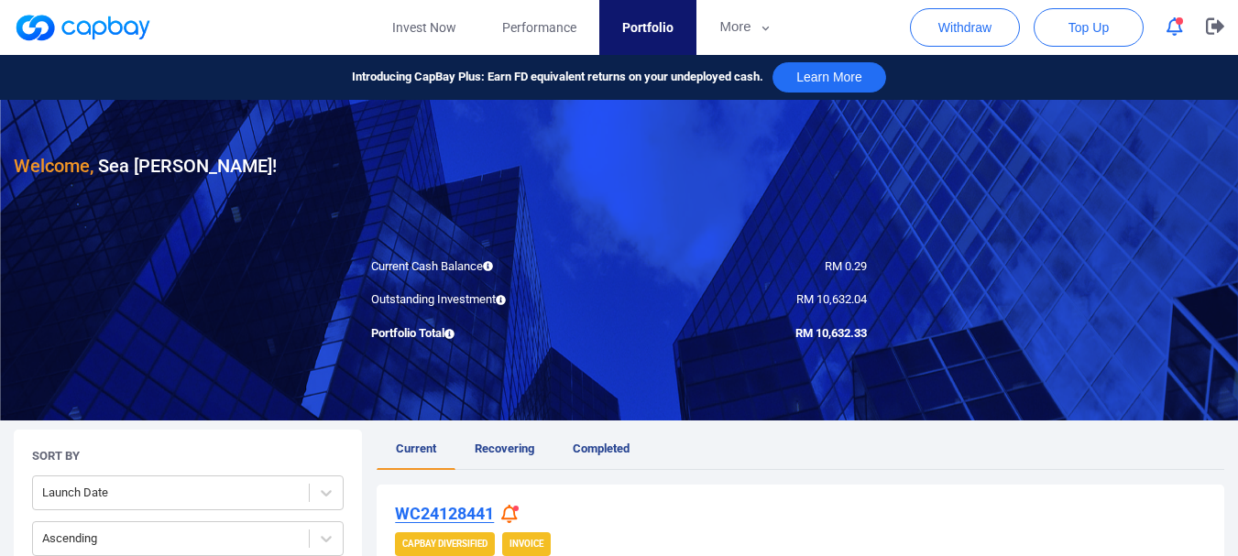
click at [1181, 33] on icon "button" at bounding box center [1175, 26] width 16 height 19
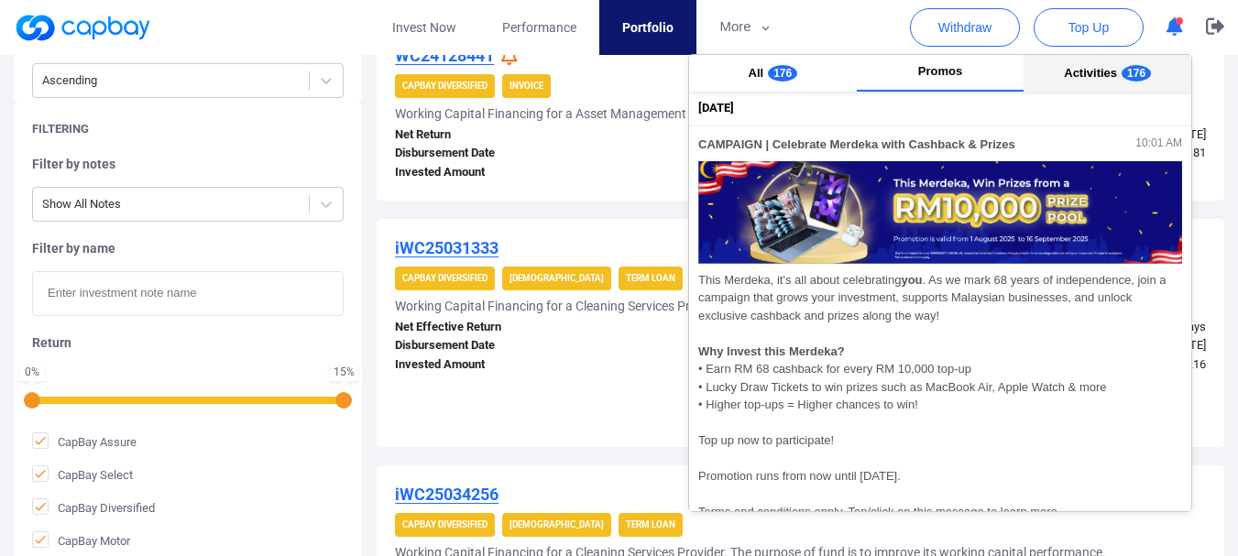
click at [1113, 60] on button "Activities 176" at bounding box center [1108, 73] width 168 height 37
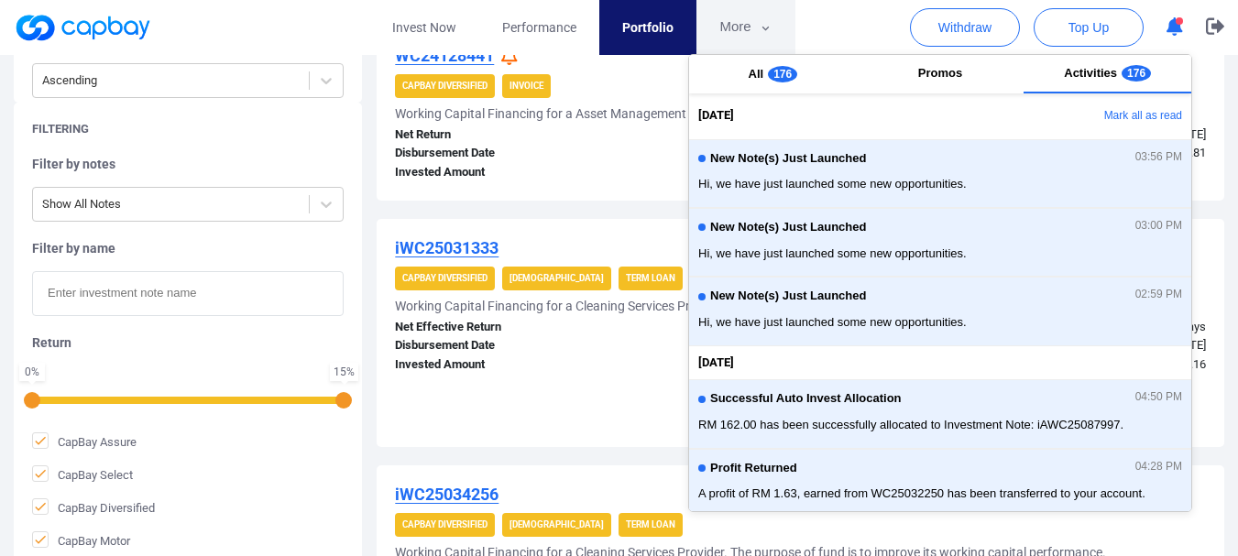
drag, startPoint x: 777, startPoint y: 80, endPoint x: 720, endPoint y: 9, distance: 90.6
click at [780, 73] on span "176" at bounding box center [782, 74] width 29 height 16
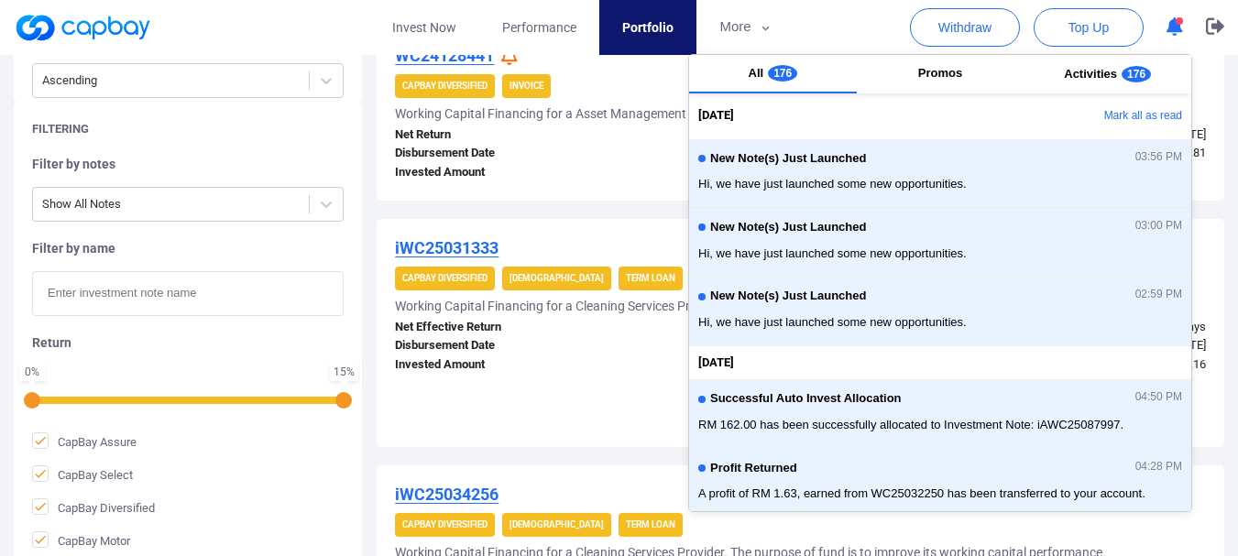
click at [1185, 24] on button "button" at bounding box center [1174, 27] width 35 height 28
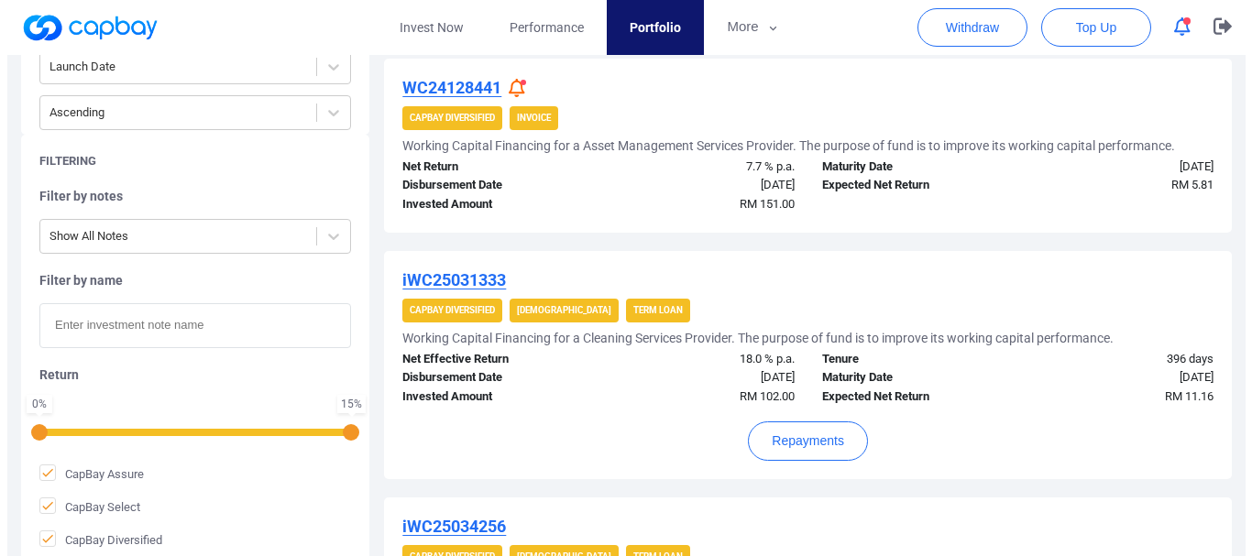
scroll to position [458, 0]
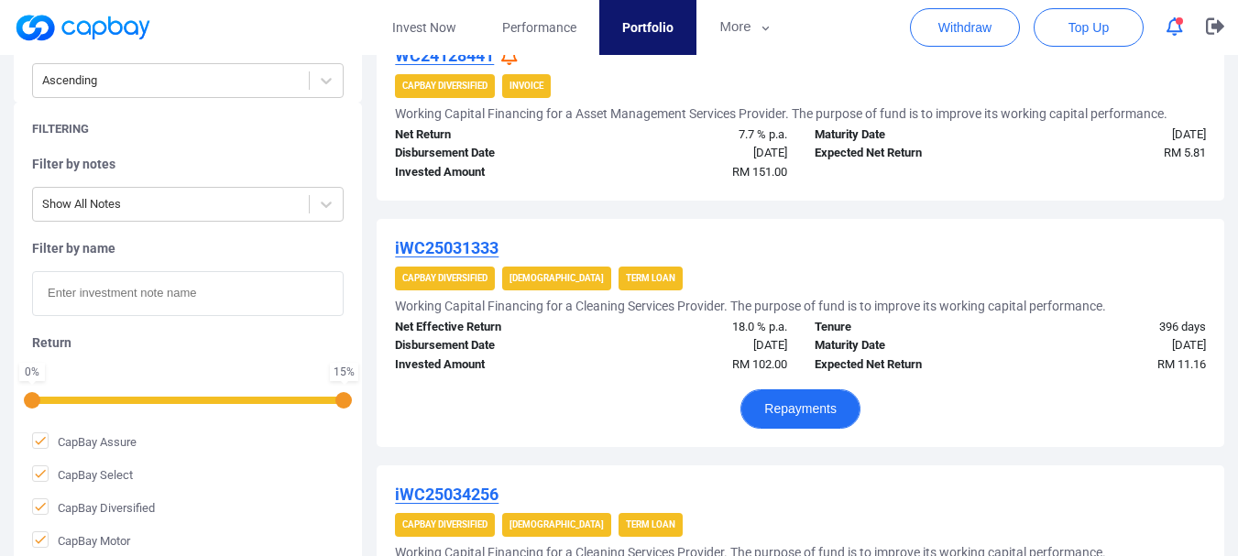
click at [784, 401] on button "Repayments" at bounding box center [800, 408] width 120 height 39
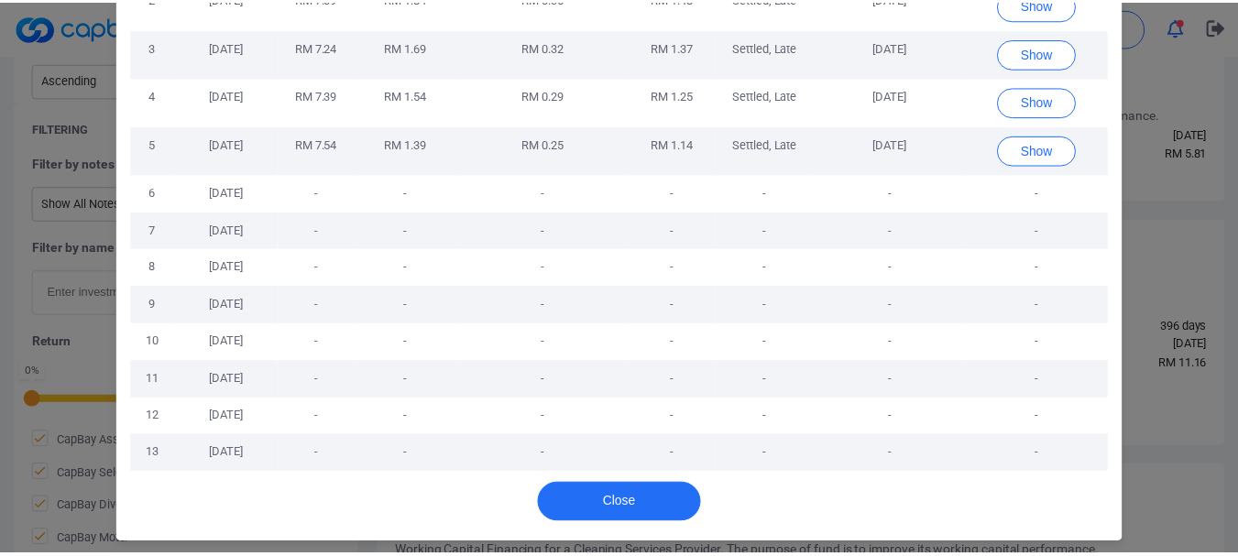
scroll to position [211, 0]
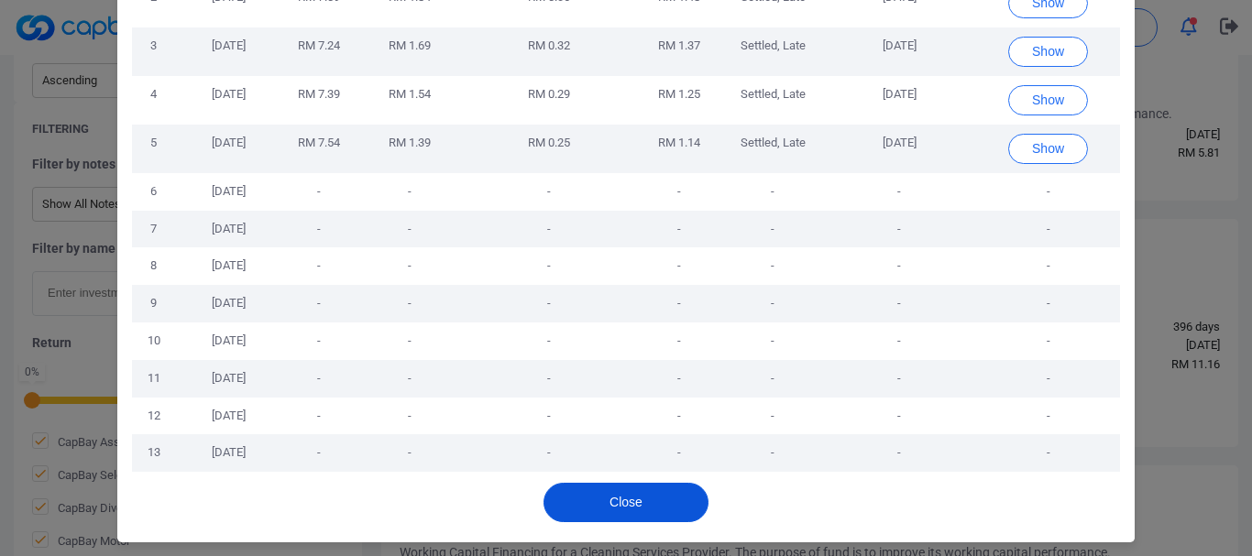
click at [617, 500] on button "Close" at bounding box center [625, 502] width 165 height 39
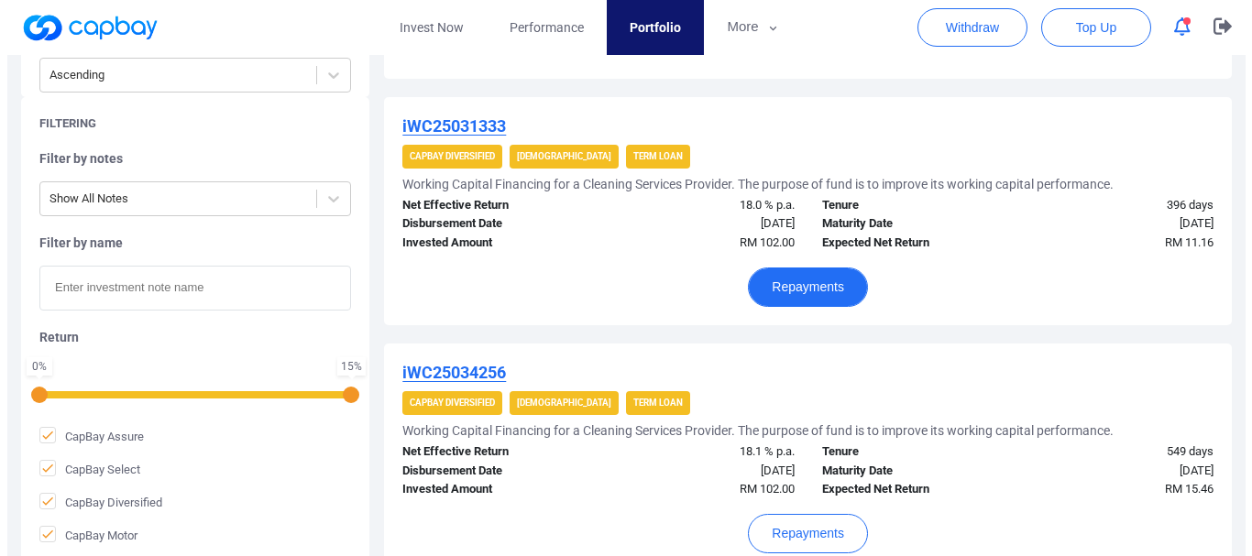
scroll to position [733, 0]
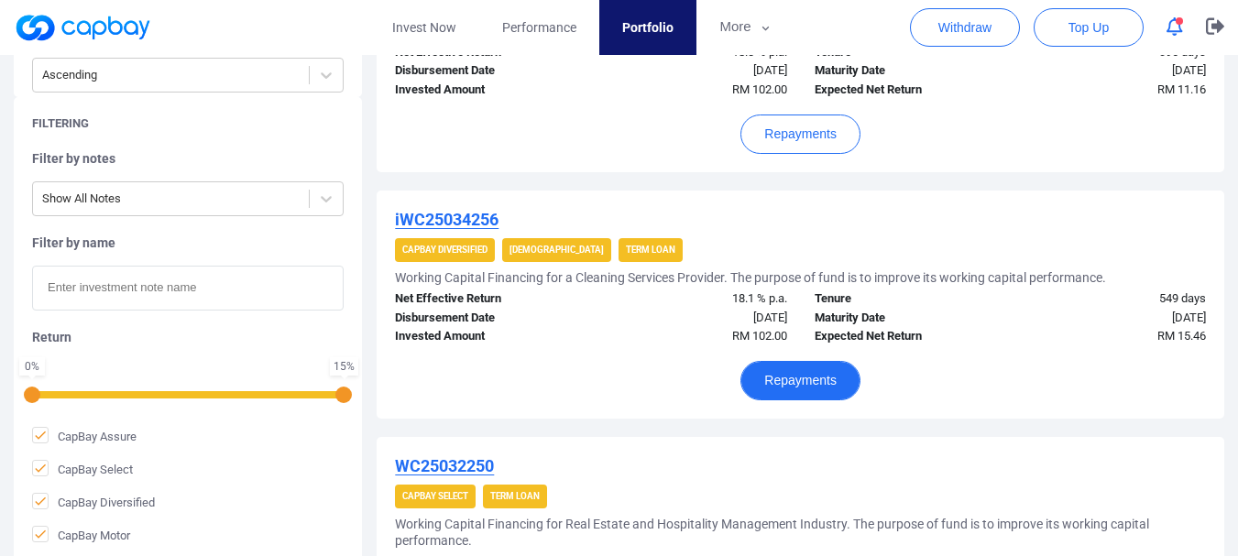
click at [785, 383] on button "Repayments" at bounding box center [800, 380] width 120 height 39
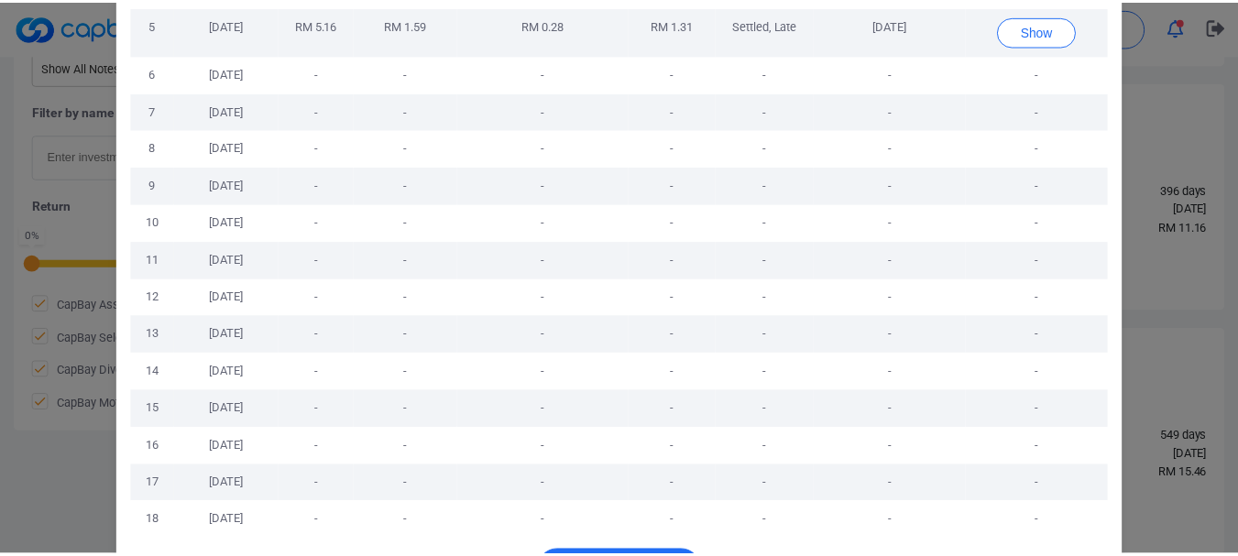
scroll to position [398, 0]
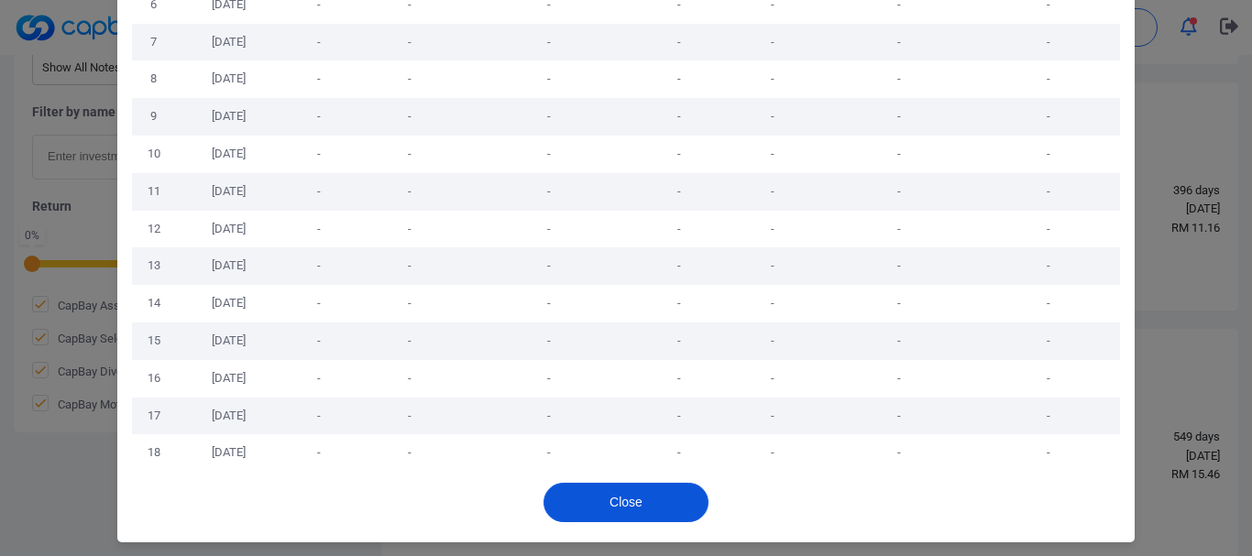
click at [633, 491] on button "Close" at bounding box center [625, 502] width 165 height 39
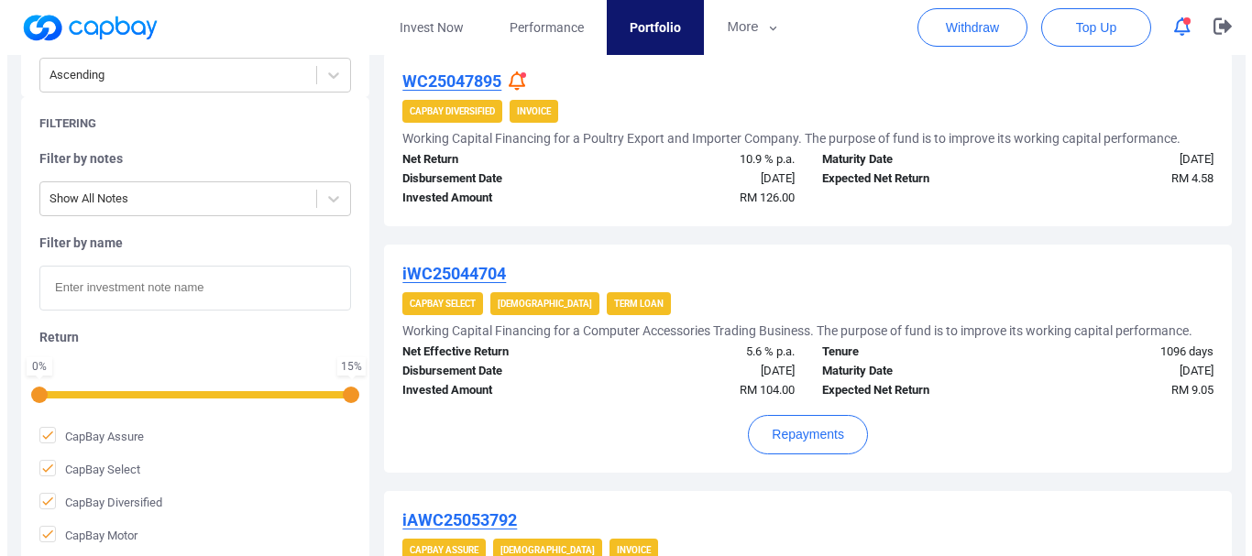
scroll to position [1695, 0]
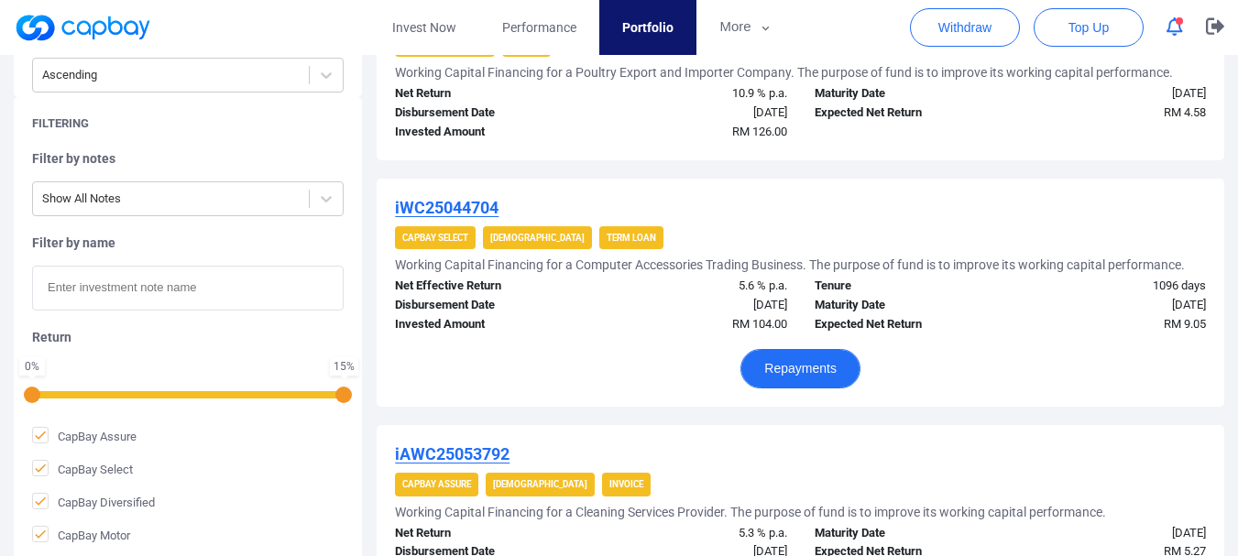
click at [804, 363] on button "Repayments" at bounding box center [800, 368] width 120 height 39
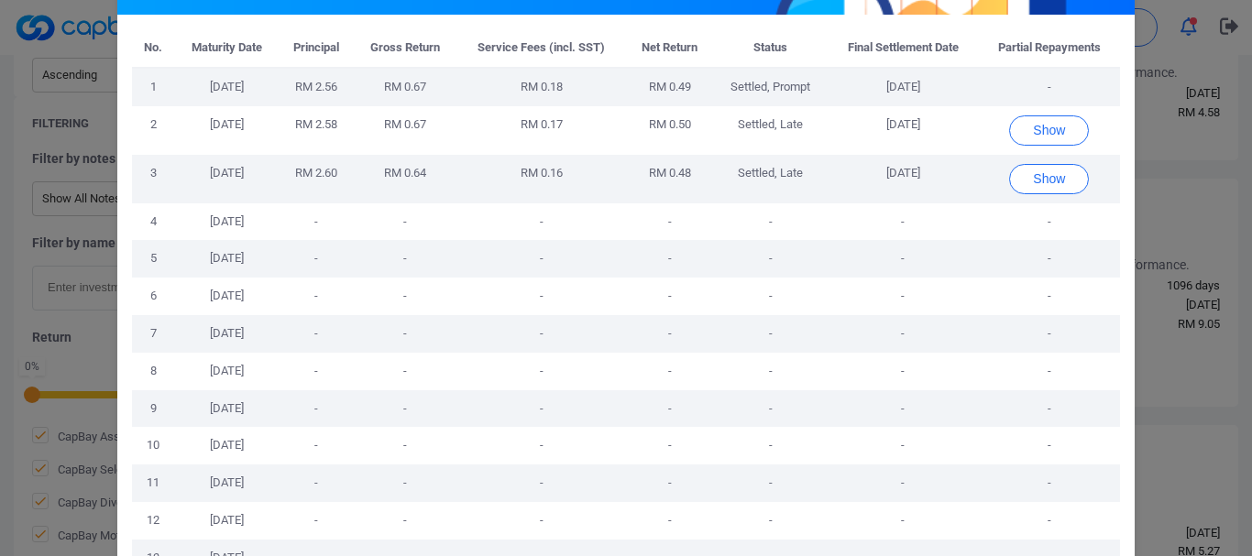
scroll to position [29, 0]
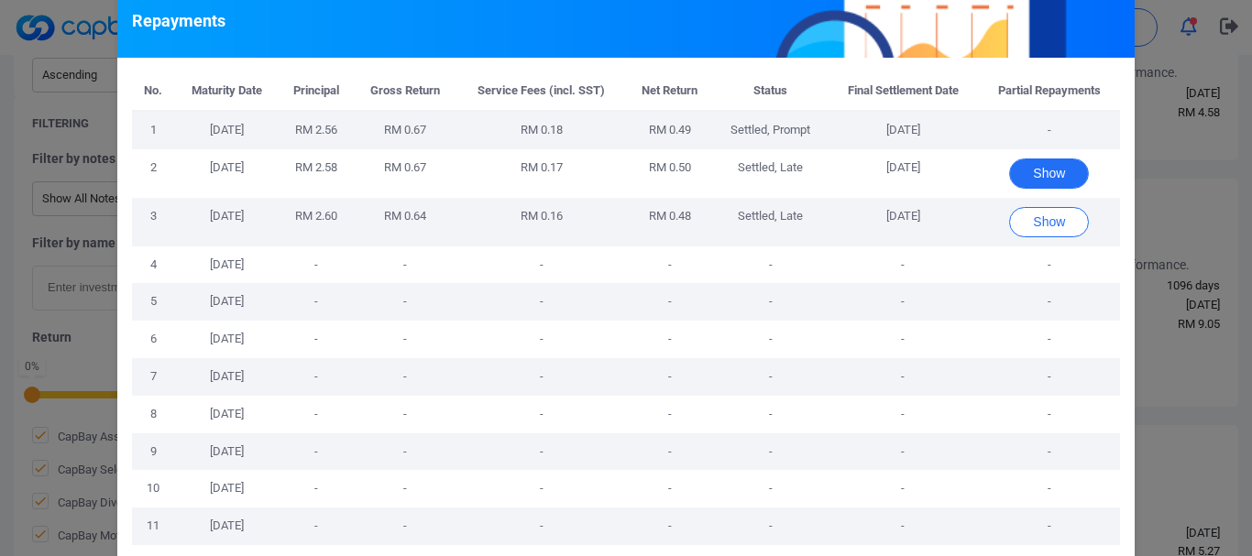
click at [1048, 171] on button "Show" at bounding box center [1049, 174] width 80 height 30
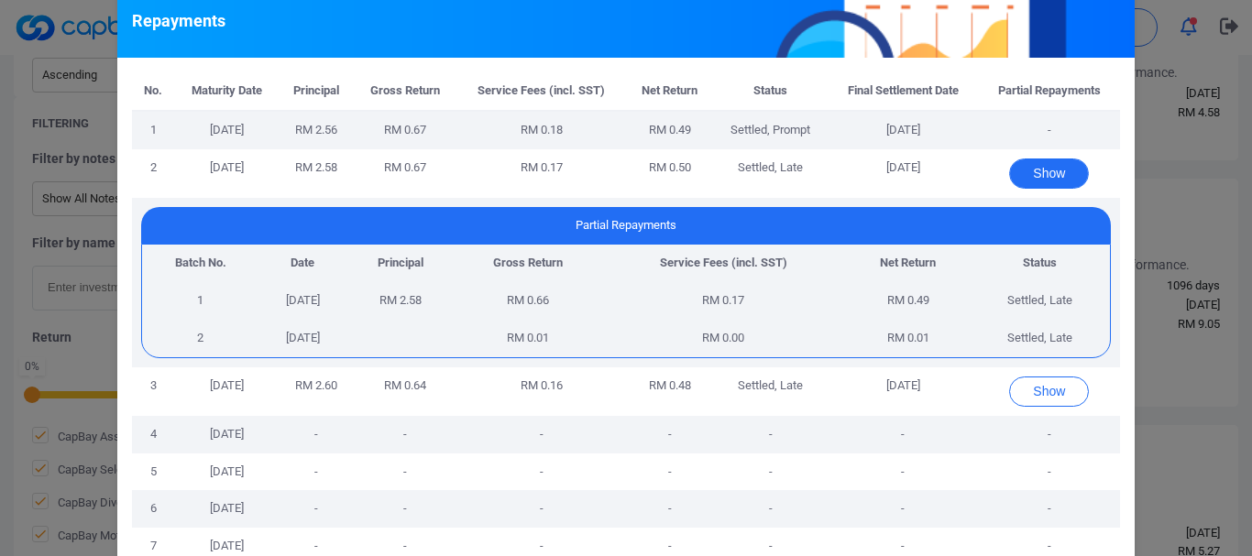
click at [1048, 171] on button "Show" at bounding box center [1049, 174] width 80 height 30
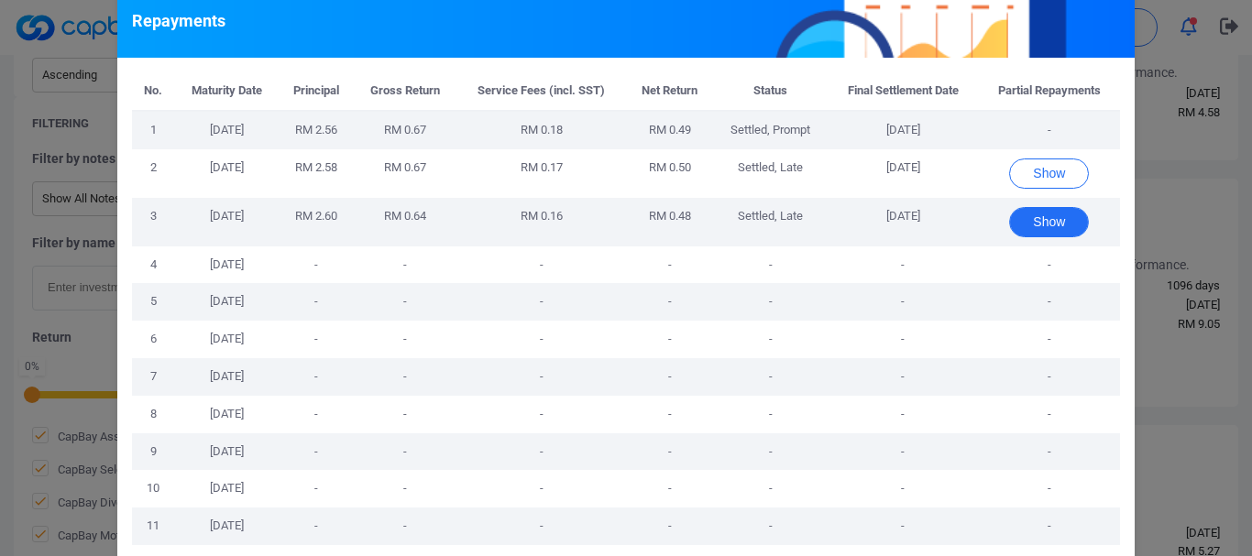
click at [1038, 223] on button "Show" at bounding box center [1049, 222] width 80 height 30
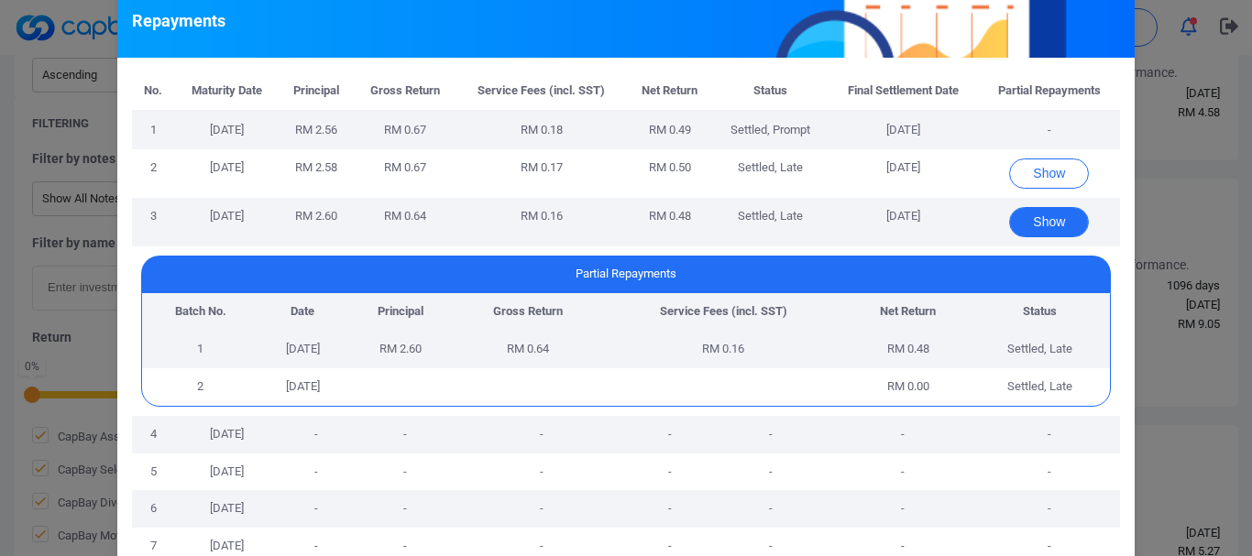
click at [1038, 223] on button "Show" at bounding box center [1049, 222] width 80 height 30
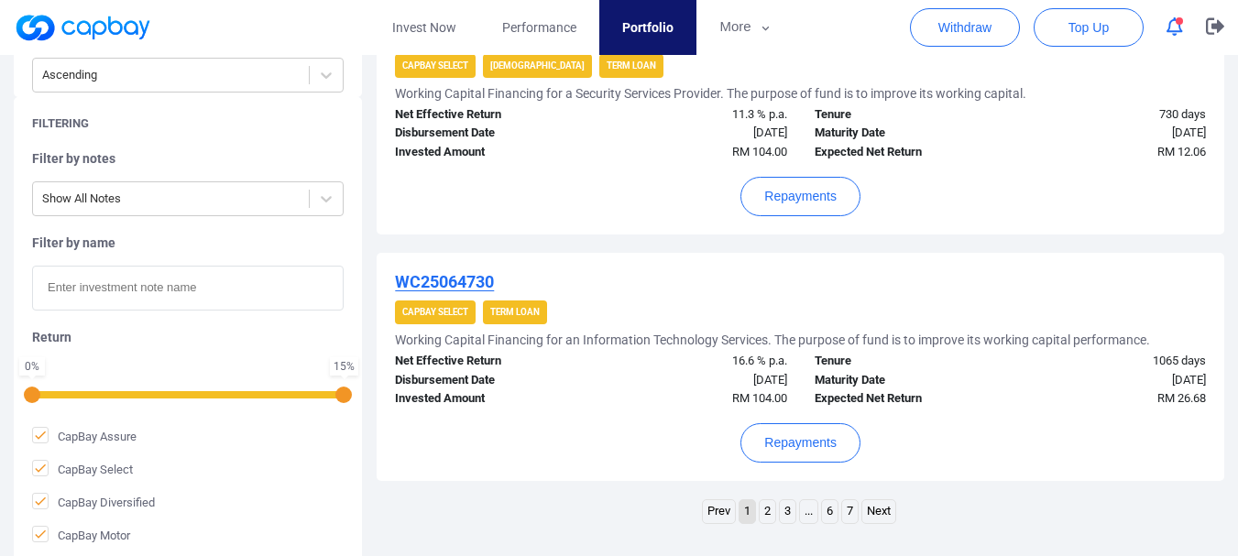
scroll to position [2336, 0]
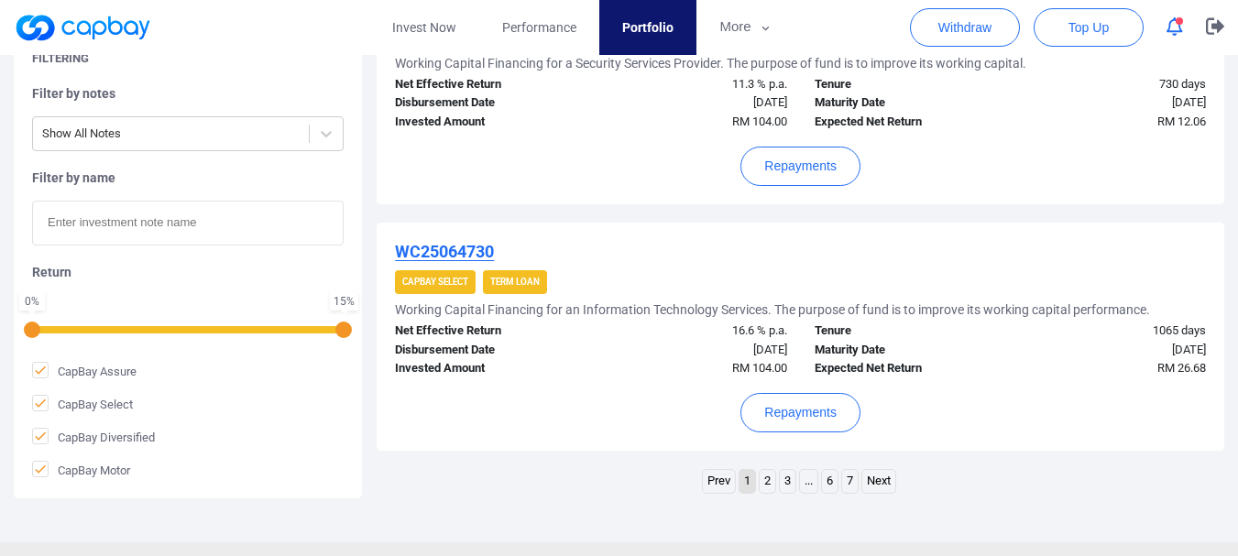
click at [762, 482] on link "2" at bounding box center [768, 481] width 16 height 23
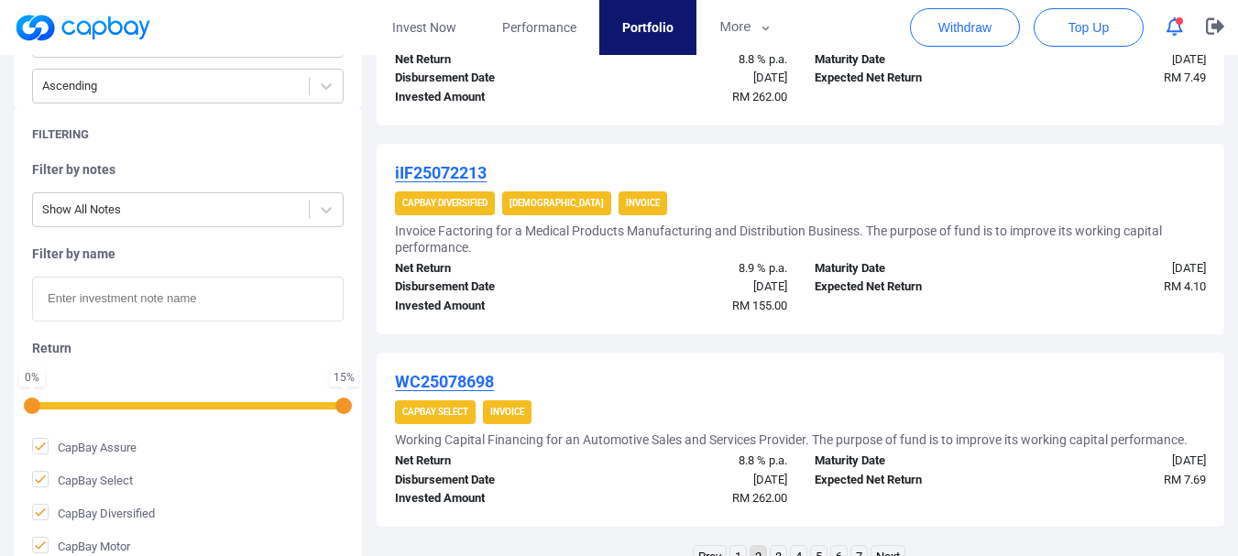
scroll to position [2110, 0]
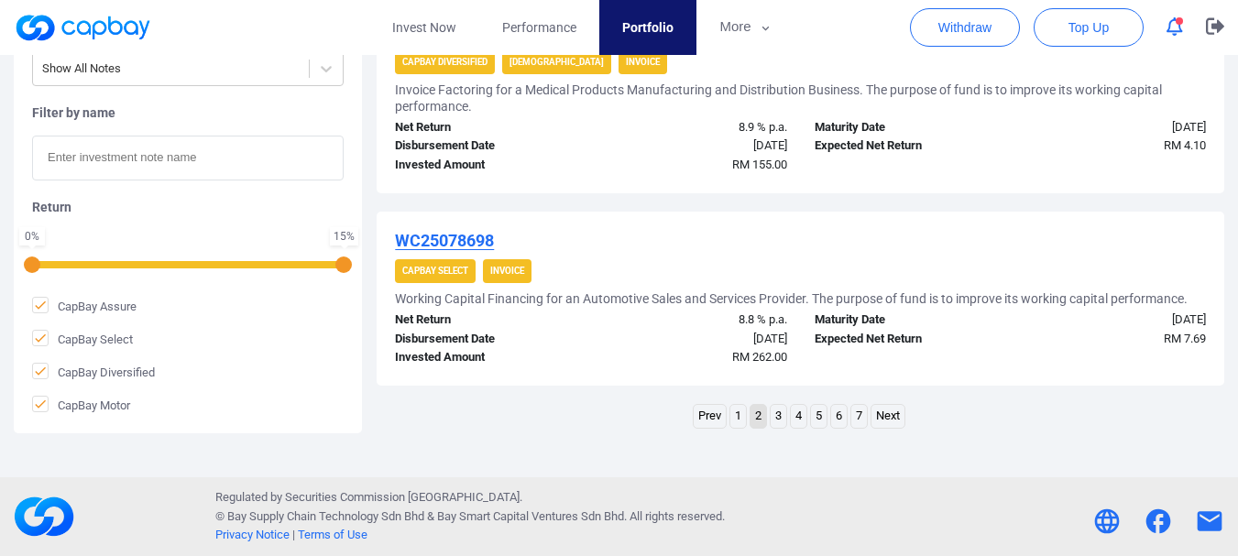
click at [734, 422] on link "1" at bounding box center [738, 416] width 16 height 23
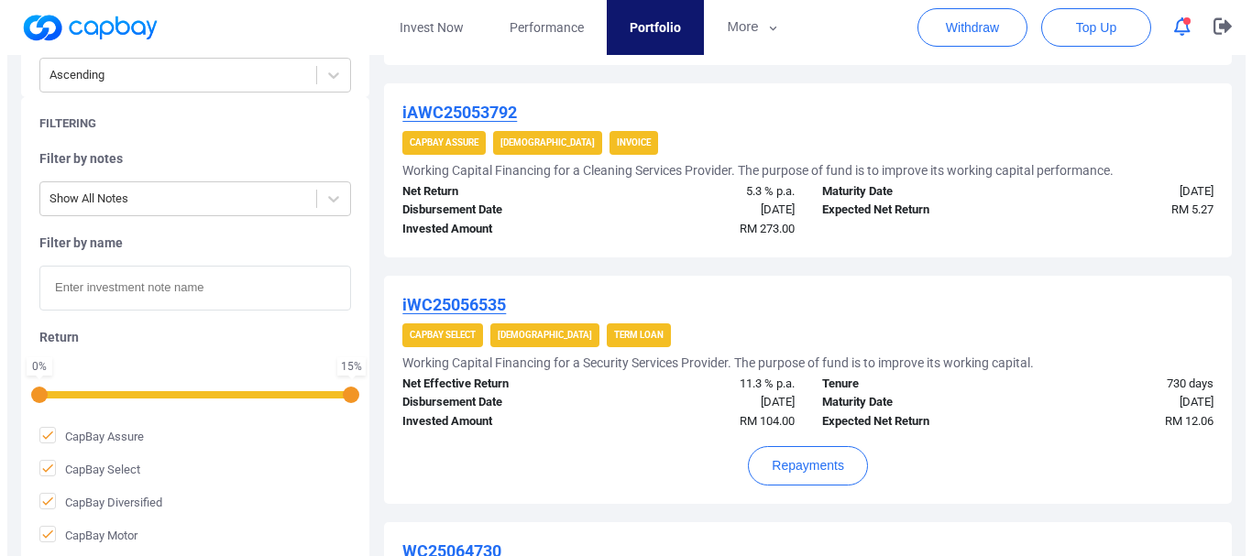
scroll to position [2243, 0]
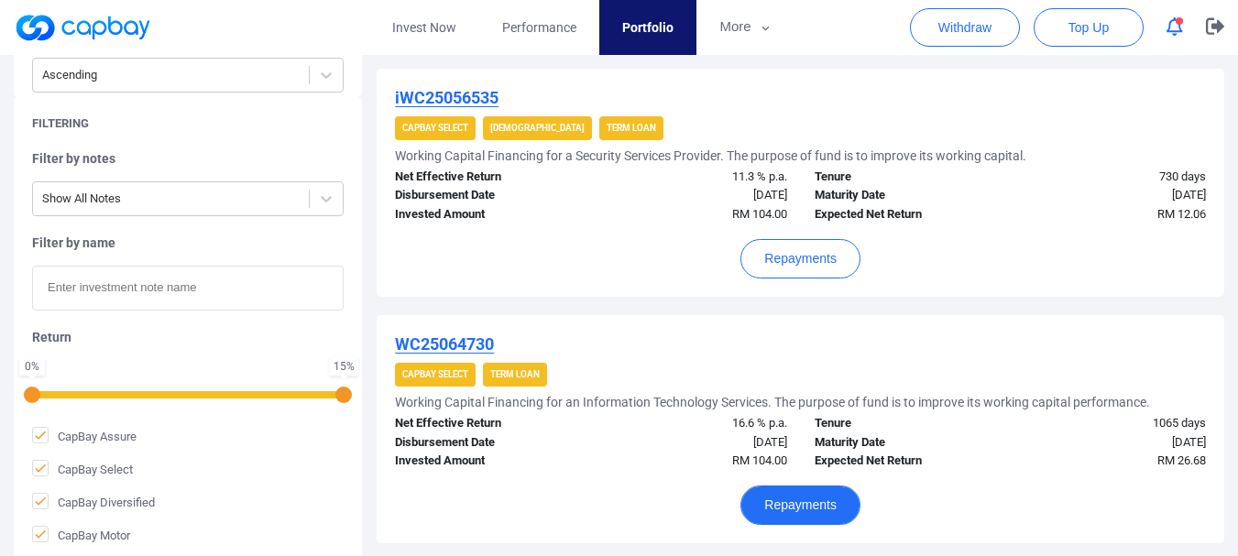
click at [804, 515] on button "Repayments" at bounding box center [800, 505] width 120 height 39
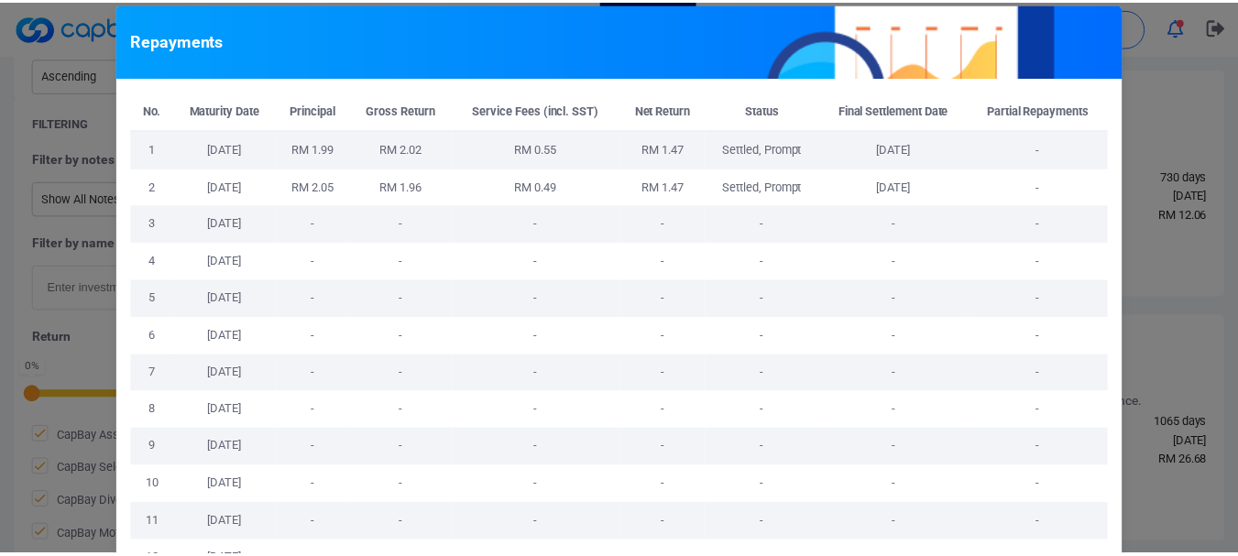
scroll to position [0, 0]
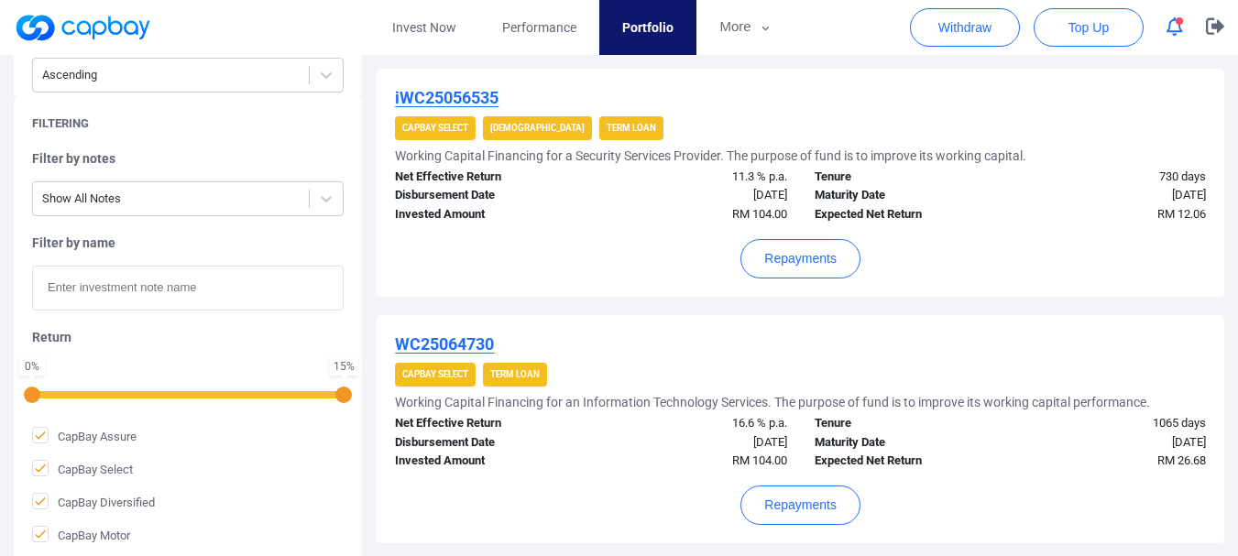
click at [438, 340] on u "WC25064730" at bounding box center [444, 344] width 99 height 19
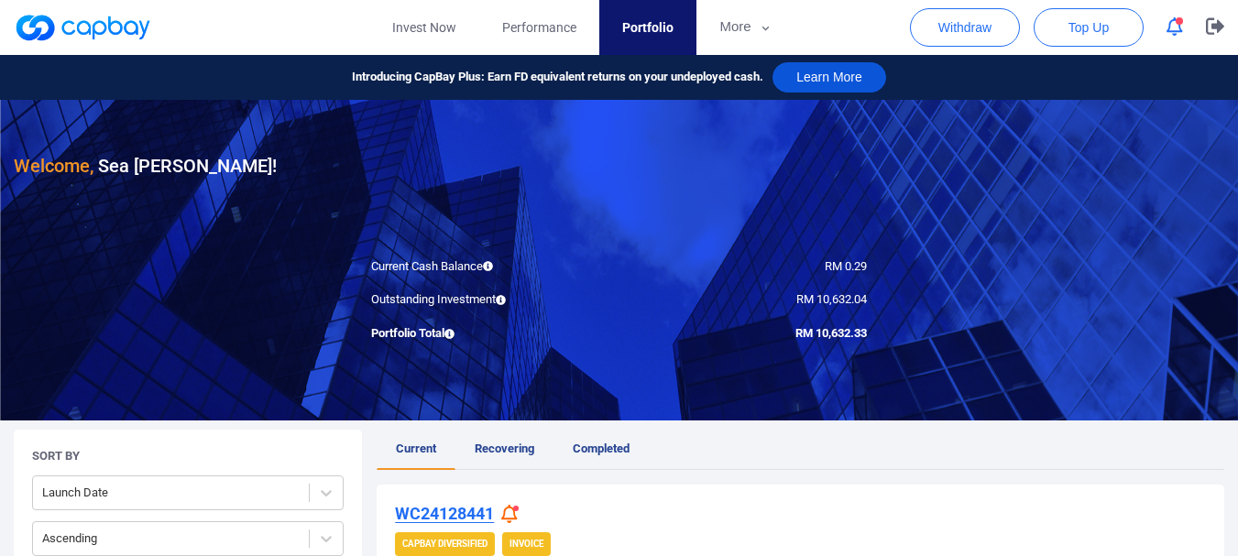
click at [824, 79] on button "Learn More" at bounding box center [830, 77] width 114 height 30
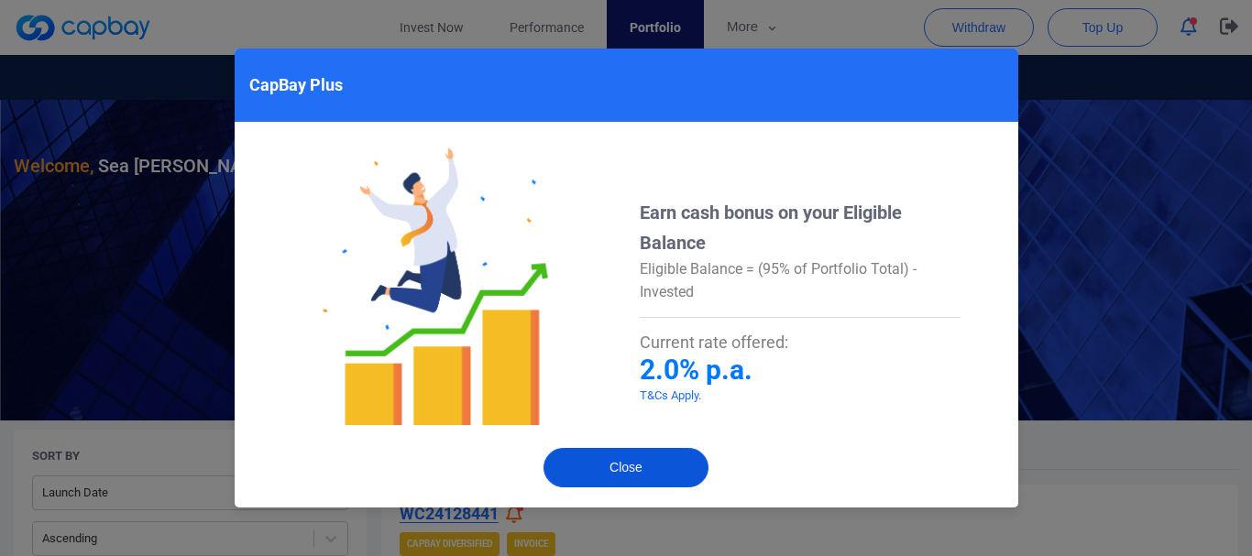
click at [626, 474] on button "Close" at bounding box center [625, 467] width 165 height 39
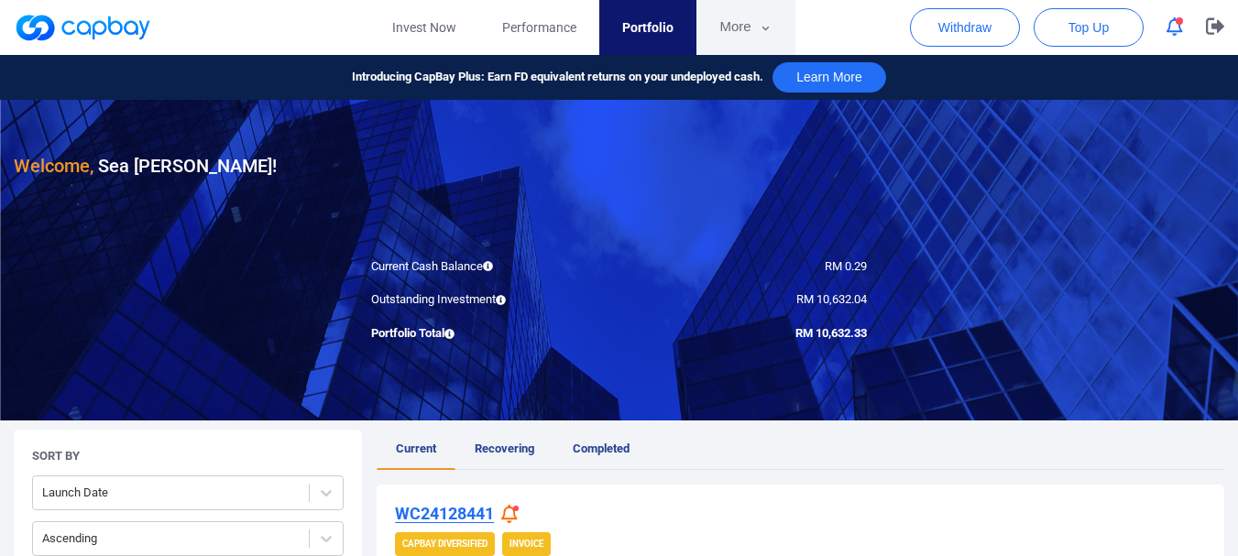
click at [750, 20] on button "More" at bounding box center [745, 27] width 98 height 55
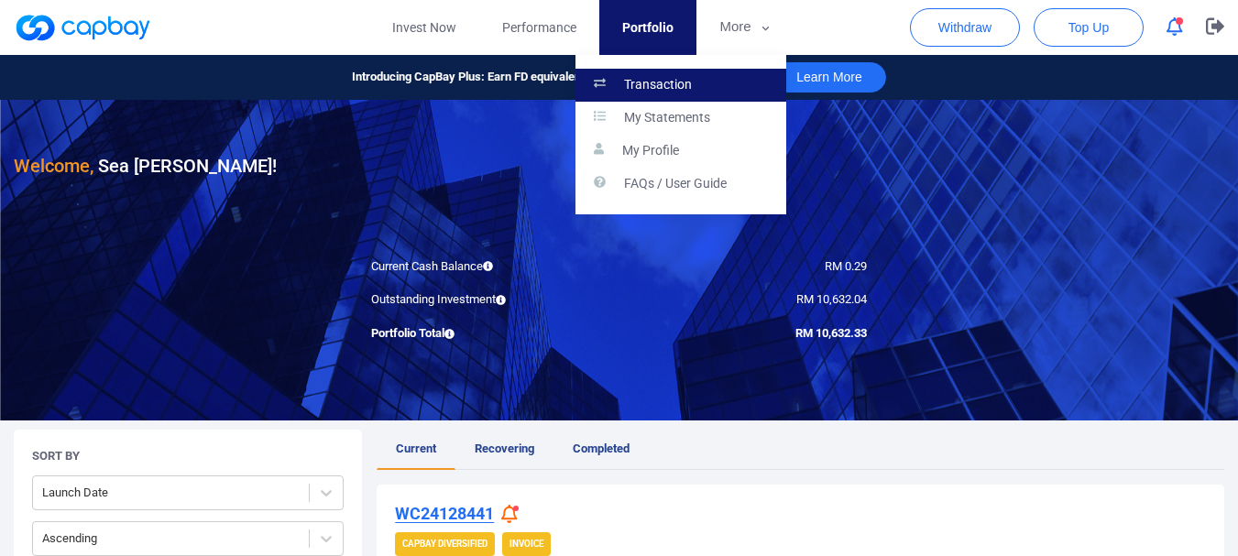
click at [720, 89] on link "Transaction" at bounding box center [681, 85] width 211 height 33
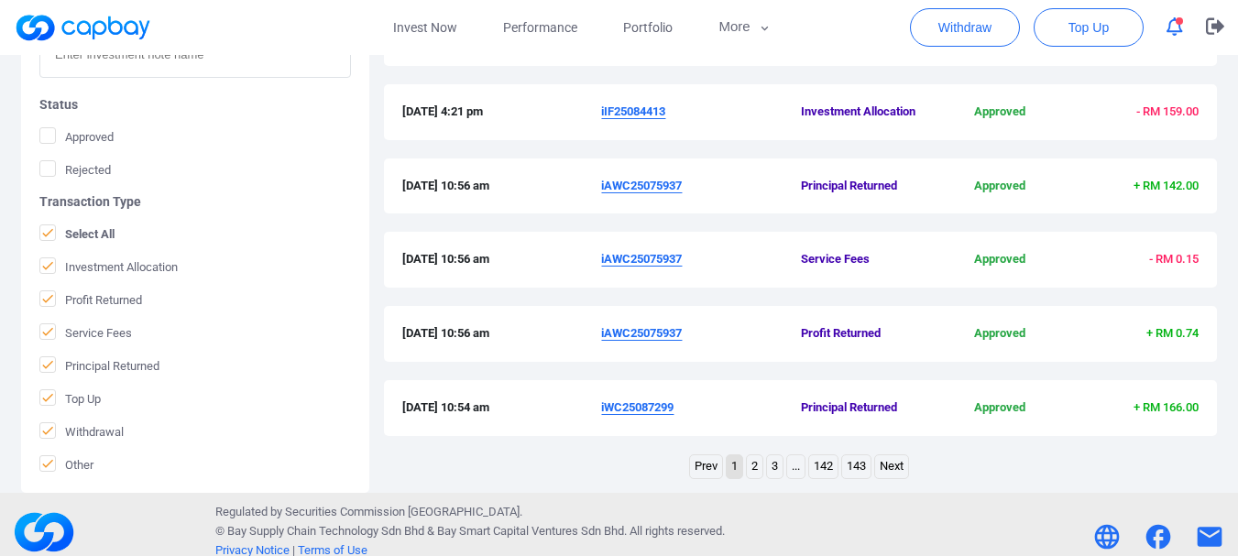
scroll to position [741, 0]
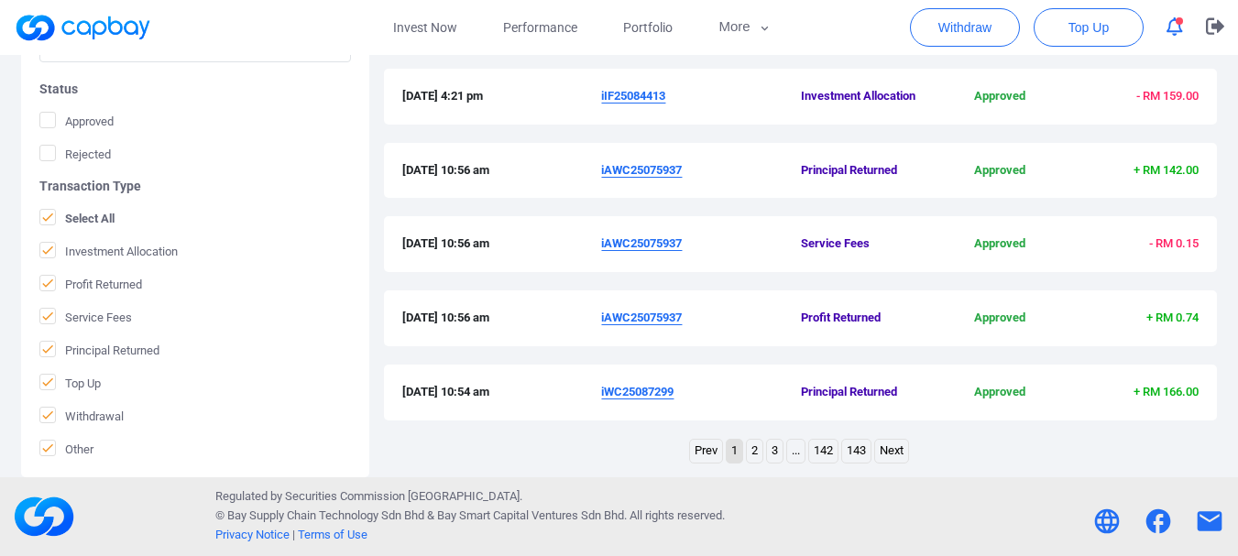
click at [760, 450] on link "2" at bounding box center [755, 451] width 16 height 23
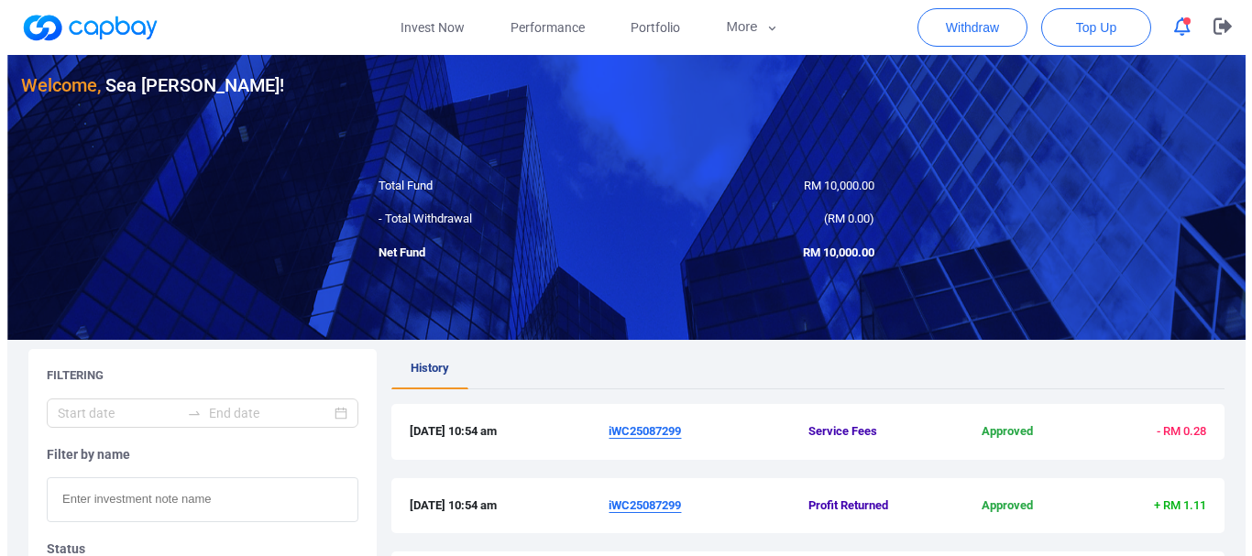
scroll to position [0, 0]
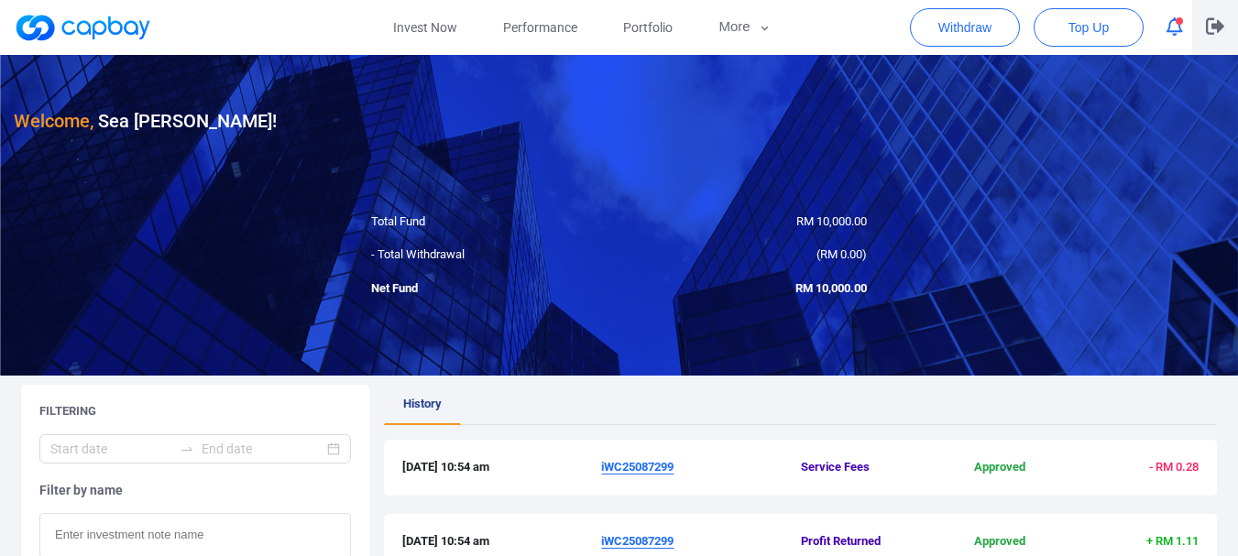
click at [1206, 30] on icon "button" at bounding box center [1215, 26] width 18 height 16
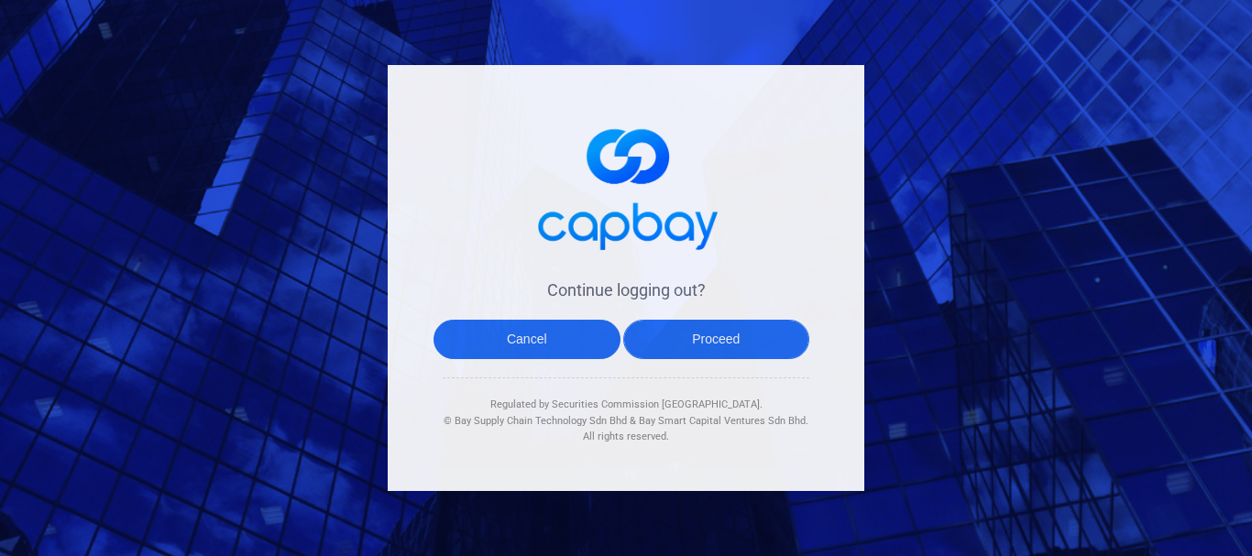
click at [714, 327] on button "Proceed" at bounding box center [716, 339] width 187 height 39
